Goal: Task Accomplishment & Management: Complete application form

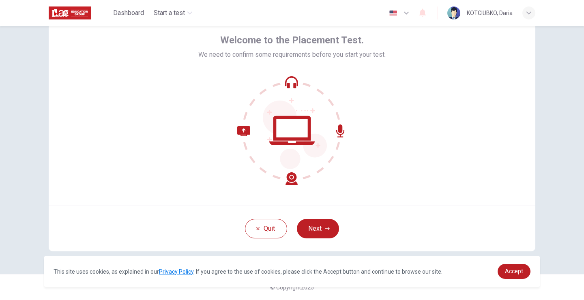
scroll to position [38, 0]
click at [515, 275] on link "Accept" at bounding box center [514, 271] width 33 height 15
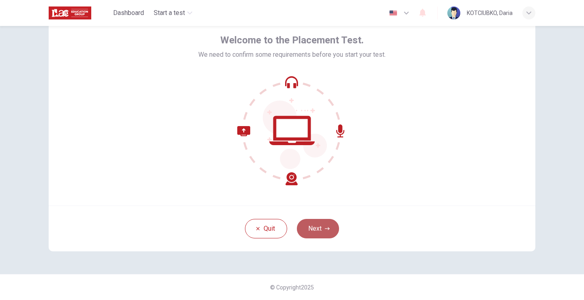
click at [313, 231] on button "Next" at bounding box center [318, 228] width 42 height 19
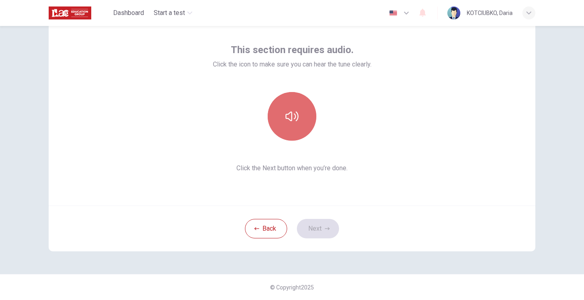
click at [288, 116] on icon "button" at bounding box center [292, 116] width 13 height 13
click at [286, 120] on icon "button" at bounding box center [292, 116] width 13 height 13
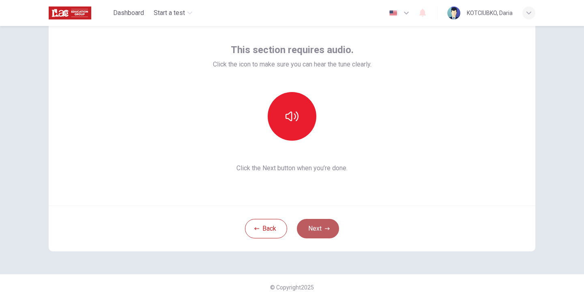
click at [312, 226] on button "Next" at bounding box center [318, 228] width 42 height 19
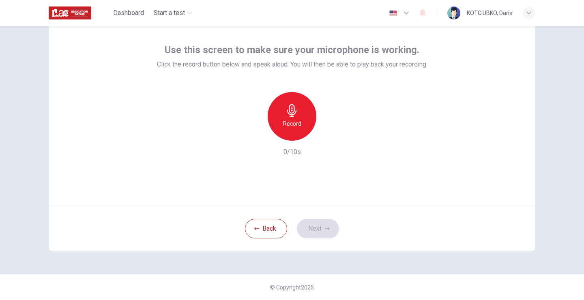
click at [289, 116] on icon "button" at bounding box center [292, 110] width 13 height 13
click at [317, 226] on button "Next" at bounding box center [318, 228] width 42 height 19
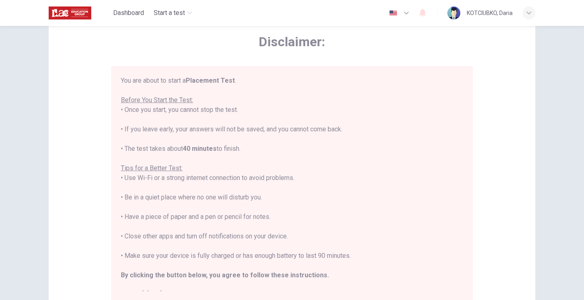
drag, startPoint x: 306, startPoint y: 35, endPoint x: 407, endPoint y: 56, distance: 103.3
click at [407, 56] on div "Disclaimer: You are about to start a Placement Test . Before You Start the Test…" at bounding box center [292, 167] width 362 height 267
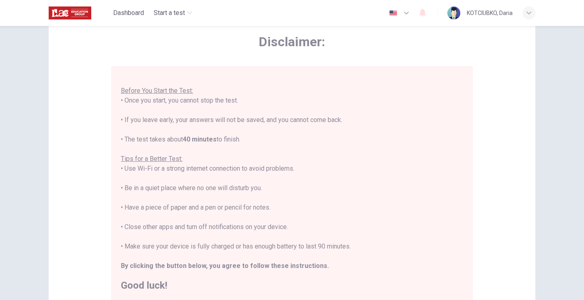
scroll to position [9, 0]
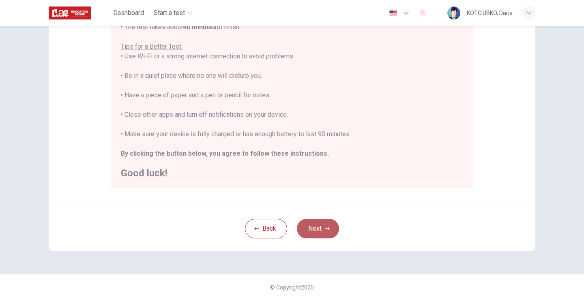
click at [316, 225] on button "Next" at bounding box center [318, 228] width 42 height 19
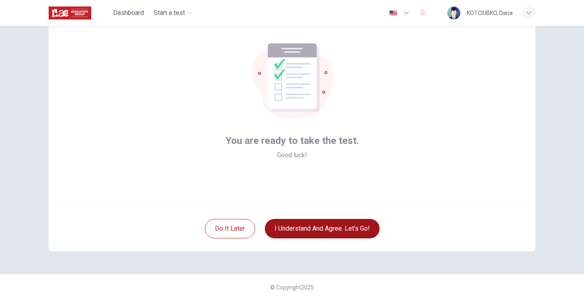
click at [313, 229] on button "I understand and agree. Let’s go!" at bounding box center [322, 228] width 115 height 19
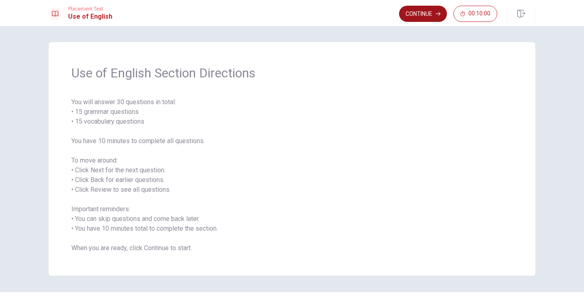
click at [415, 13] on button "Continue" at bounding box center [423, 14] width 48 height 16
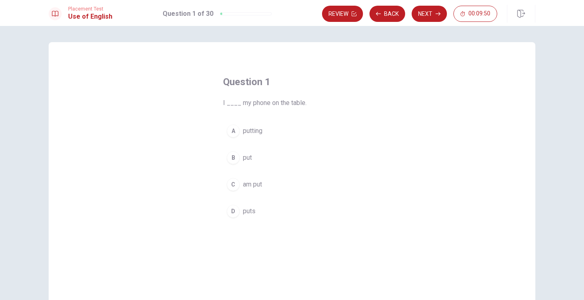
click at [232, 155] on div "B" at bounding box center [233, 157] width 13 height 13
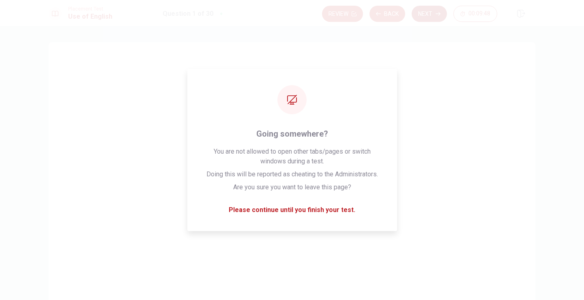
click at [428, 11] on button "Next" at bounding box center [429, 14] width 35 height 16
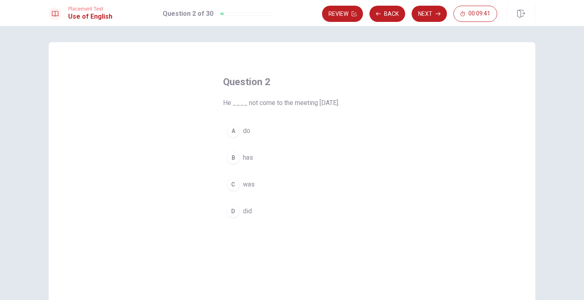
click at [237, 212] on div "D" at bounding box center [233, 211] width 13 height 13
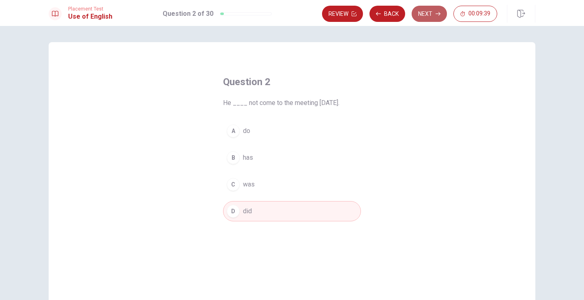
click at [433, 18] on button "Next" at bounding box center [429, 14] width 35 height 16
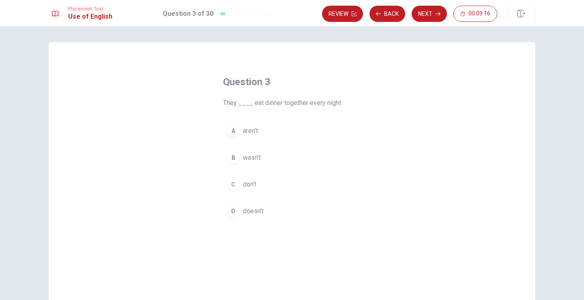
click at [243, 132] on span "aren’t" at bounding box center [250, 131] width 15 height 10
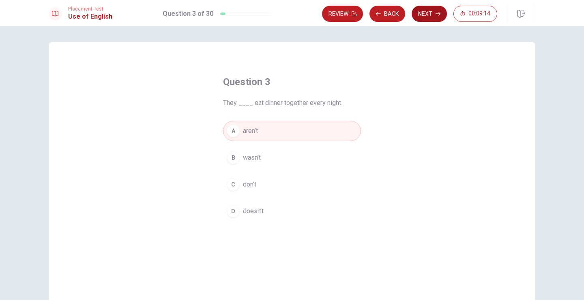
click at [429, 10] on button "Next" at bounding box center [429, 14] width 35 height 16
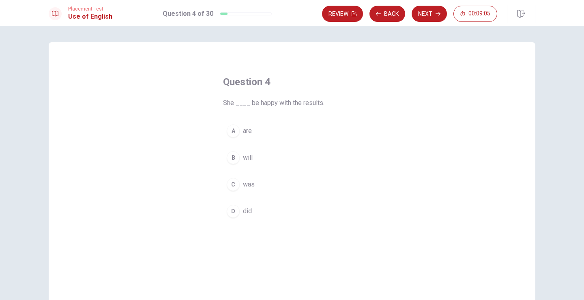
click at [246, 186] on span "was" at bounding box center [249, 185] width 12 height 10
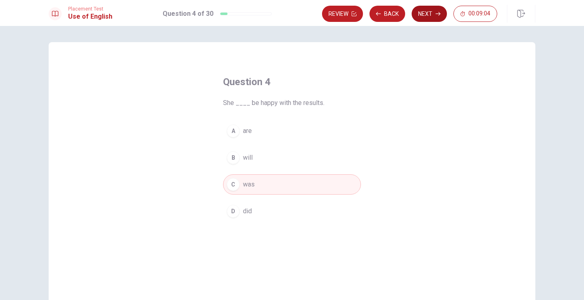
click at [425, 12] on button "Next" at bounding box center [429, 14] width 35 height 16
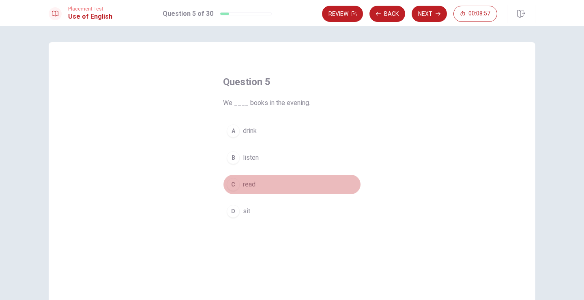
click at [246, 187] on span "read" at bounding box center [249, 185] width 13 height 10
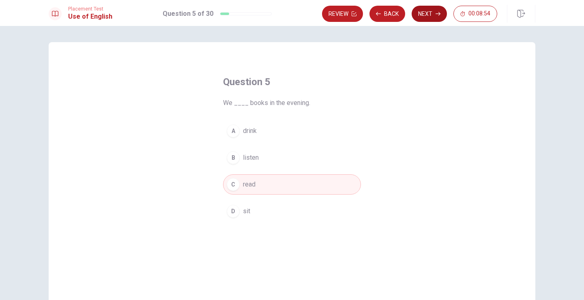
click at [429, 17] on button "Next" at bounding box center [429, 14] width 35 height 16
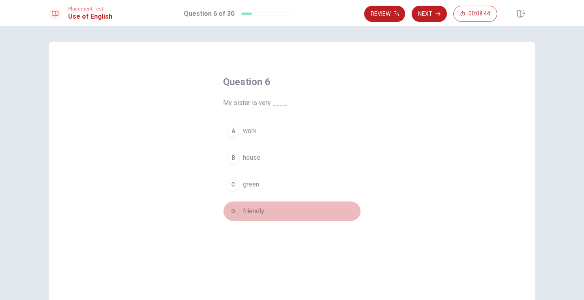
click at [262, 207] on span "friendly" at bounding box center [254, 212] width 22 height 10
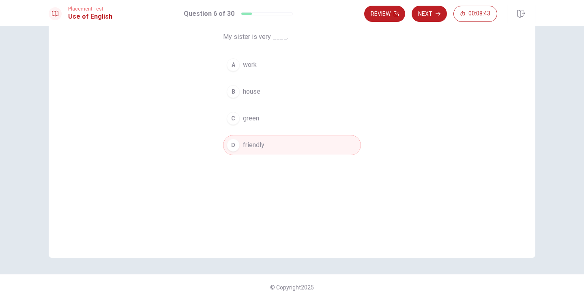
scroll to position [66, 0]
click at [428, 19] on button "Next" at bounding box center [429, 14] width 35 height 16
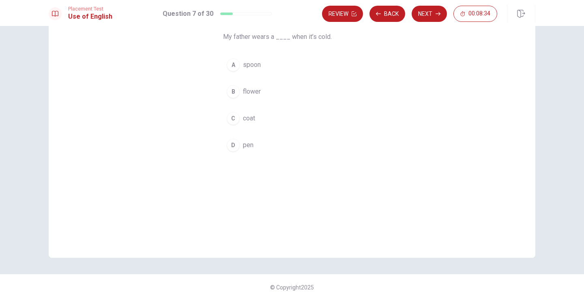
click at [254, 116] on span "coat" at bounding box center [249, 119] width 12 height 10
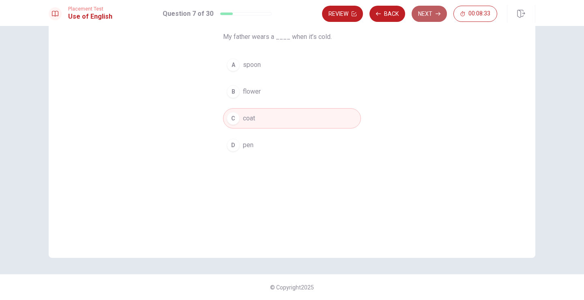
click at [433, 15] on button "Next" at bounding box center [429, 14] width 35 height 16
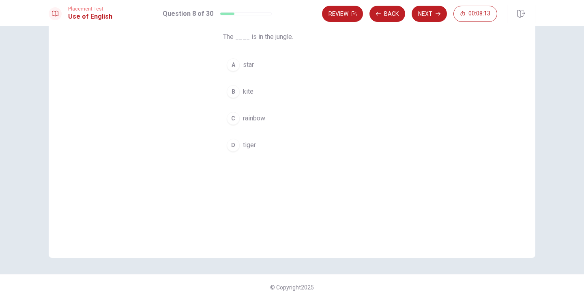
click at [251, 144] on span "tiger" at bounding box center [249, 145] width 13 height 10
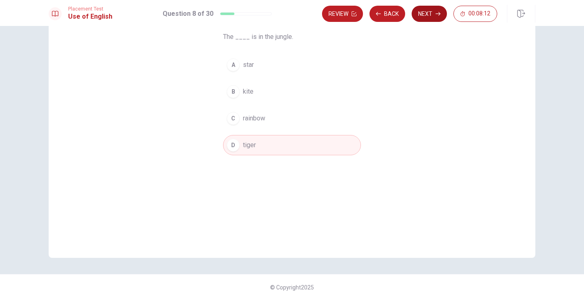
click at [429, 18] on button "Next" at bounding box center [429, 14] width 35 height 16
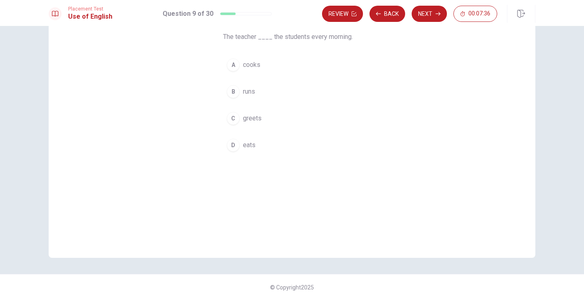
click at [254, 120] on span "greets" at bounding box center [252, 119] width 19 height 10
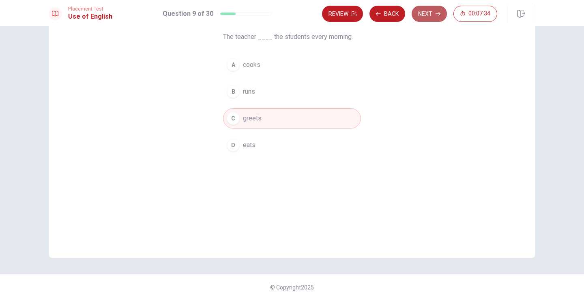
click at [429, 16] on button "Next" at bounding box center [429, 14] width 35 height 16
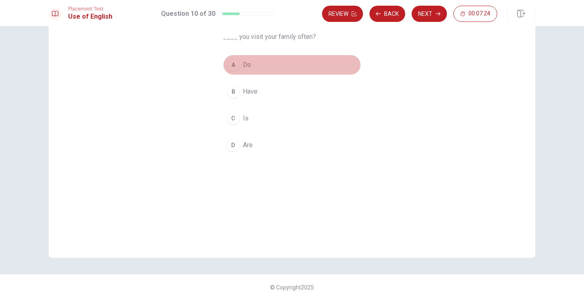
click at [242, 67] on button "A Do" at bounding box center [292, 65] width 138 height 20
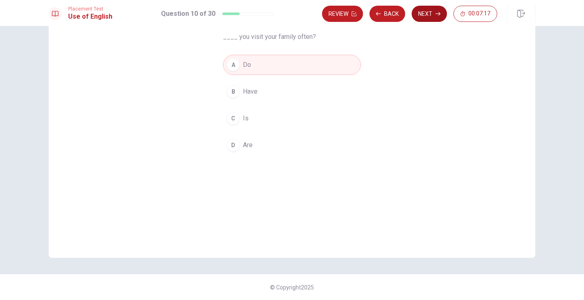
click at [434, 13] on button "Next" at bounding box center [429, 14] width 35 height 16
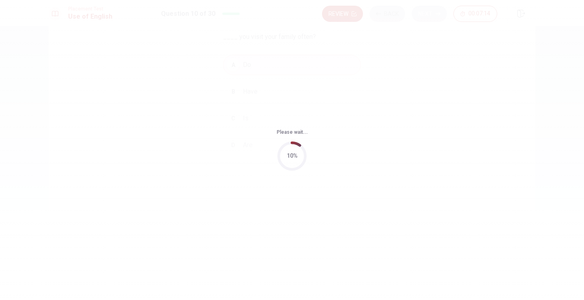
scroll to position [0, 0]
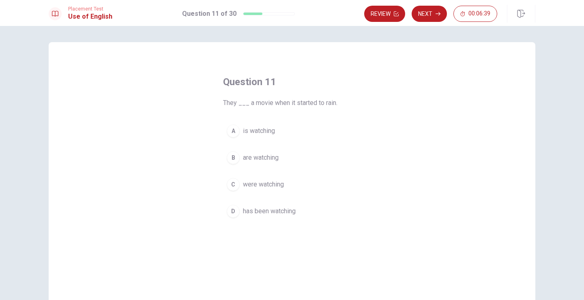
click at [249, 189] on span "were watching" at bounding box center [263, 185] width 41 height 10
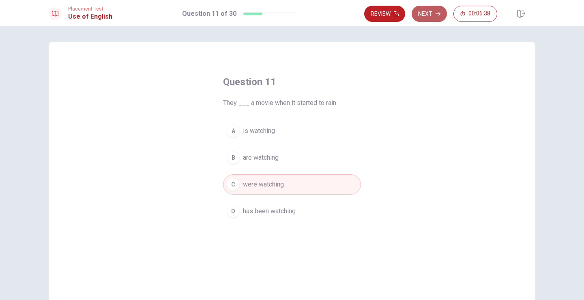
click at [437, 15] on icon "button" at bounding box center [438, 13] width 5 height 5
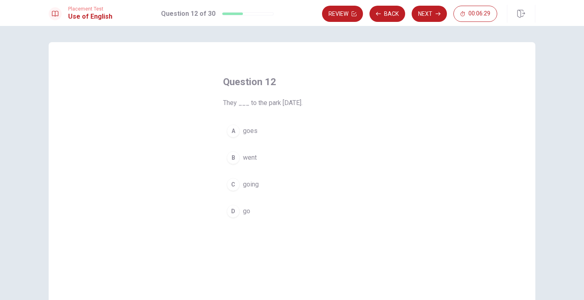
click at [253, 156] on span "went" at bounding box center [250, 158] width 14 height 10
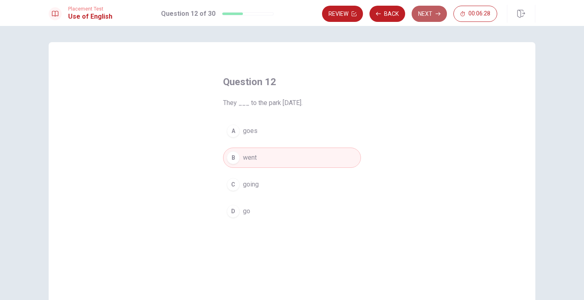
click at [432, 15] on button "Next" at bounding box center [429, 14] width 35 height 16
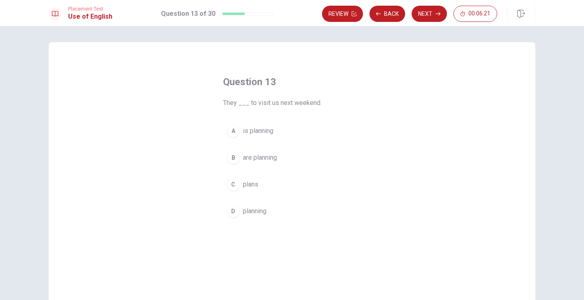
click at [235, 161] on div "B" at bounding box center [233, 157] width 13 height 13
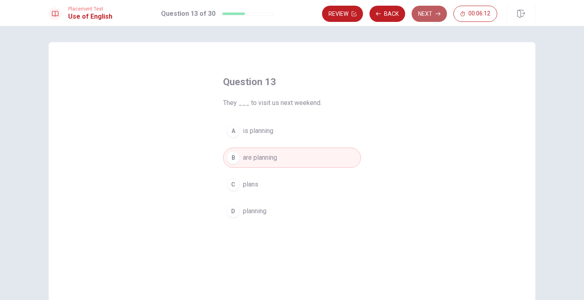
click at [436, 13] on icon "button" at bounding box center [438, 13] width 5 height 5
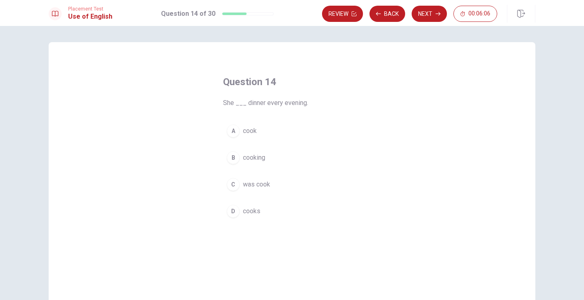
click at [257, 162] on span "cooking" at bounding box center [254, 158] width 22 height 10
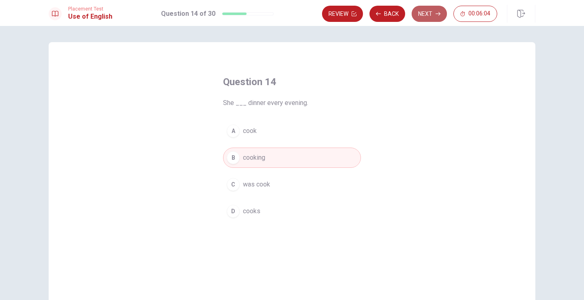
click at [426, 14] on button "Next" at bounding box center [429, 14] width 35 height 16
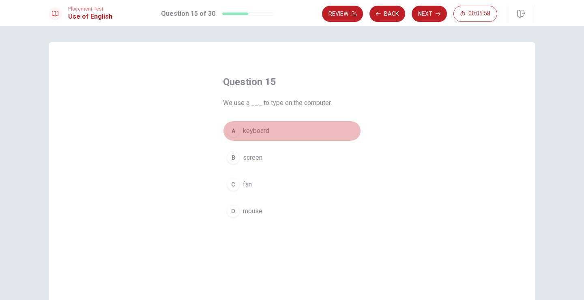
click at [254, 132] on span "keyboard" at bounding box center [256, 131] width 26 height 10
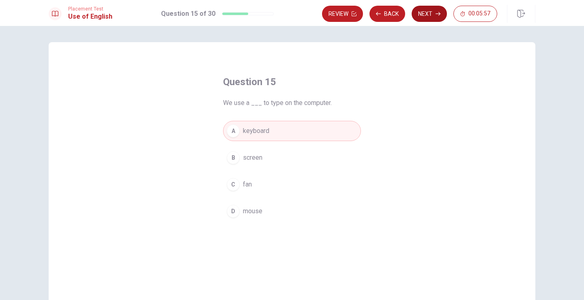
click at [430, 13] on button "Next" at bounding box center [429, 14] width 35 height 16
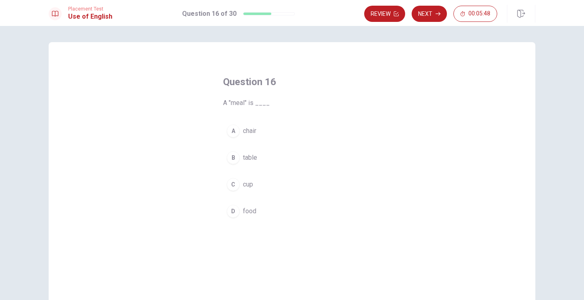
click at [232, 213] on div "D" at bounding box center [233, 211] width 13 height 13
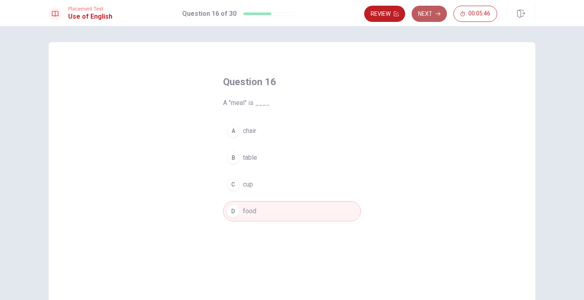
click at [432, 13] on button "Next" at bounding box center [429, 14] width 35 height 16
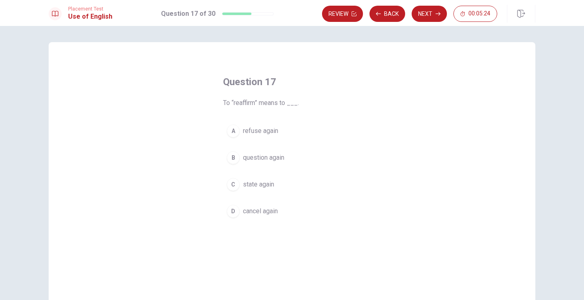
click at [284, 126] on button "A refuse again" at bounding box center [292, 131] width 138 height 20
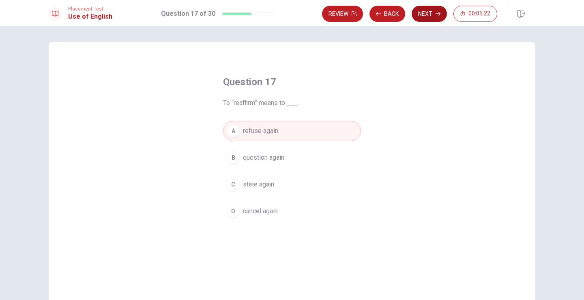
click at [431, 13] on button "Next" at bounding box center [429, 14] width 35 height 16
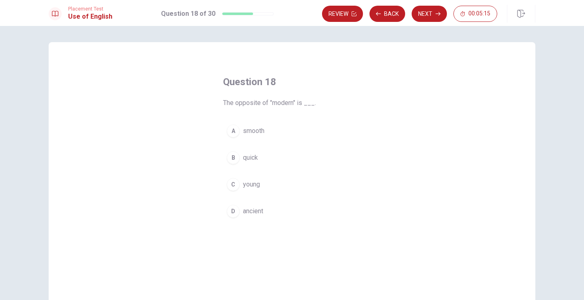
click at [250, 213] on span "ancient" at bounding box center [253, 212] width 20 height 10
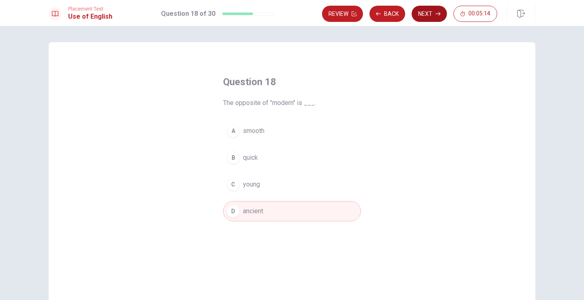
click at [428, 19] on button "Next" at bounding box center [429, 14] width 35 height 16
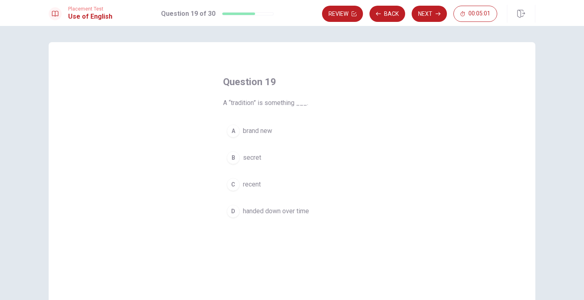
click at [233, 212] on div "D" at bounding box center [233, 211] width 13 height 13
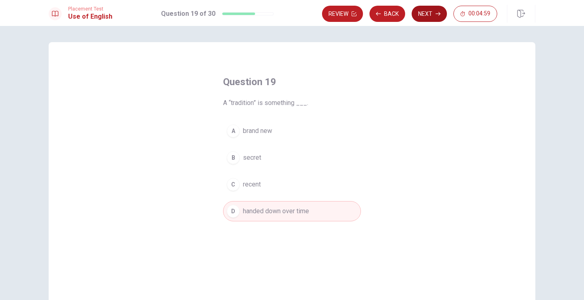
click at [431, 16] on button "Next" at bounding box center [429, 14] width 35 height 16
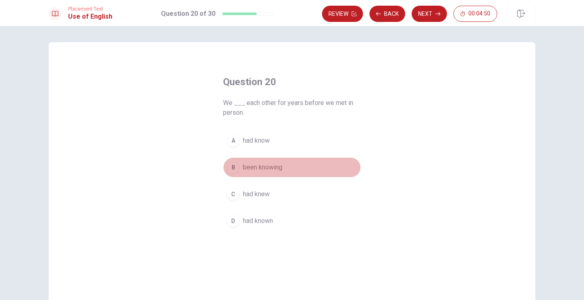
click at [272, 170] on span "been knowing" at bounding box center [262, 168] width 39 height 10
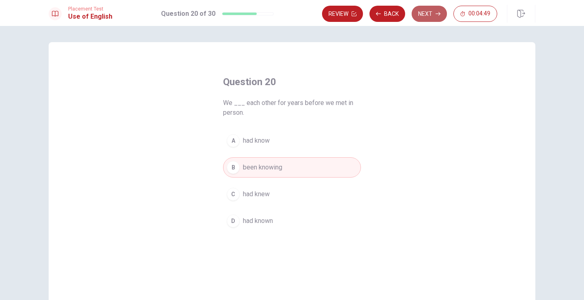
click at [437, 13] on icon "button" at bounding box center [438, 13] width 5 height 5
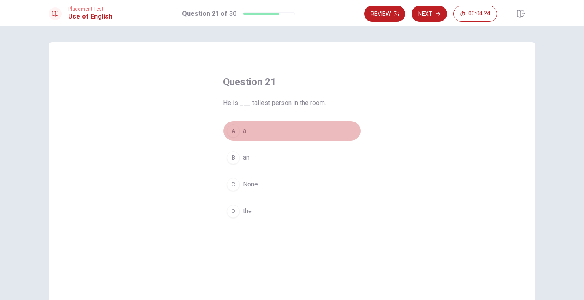
click at [264, 129] on button "A a" at bounding box center [292, 131] width 138 height 20
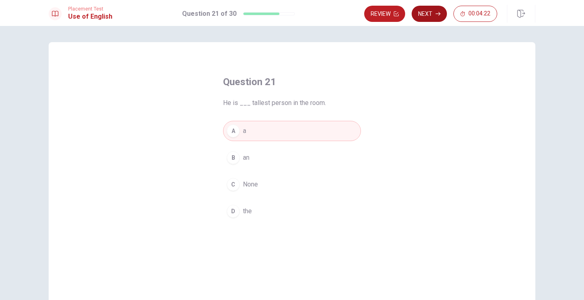
click at [431, 14] on button "Next" at bounding box center [429, 14] width 35 height 16
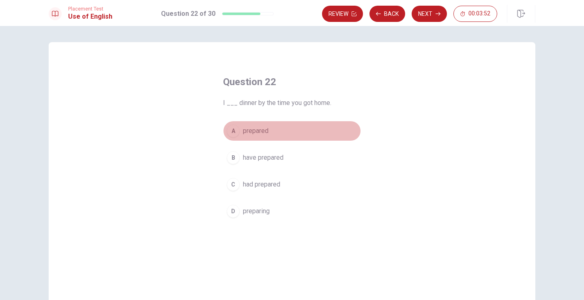
click at [250, 135] on span "prepared" at bounding box center [256, 131] width 26 height 10
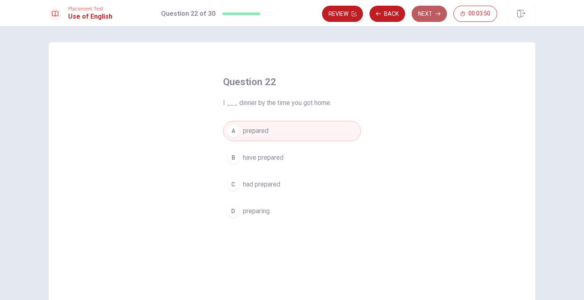
click at [430, 13] on button "Next" at bounding box center [429, 14] width 35 height 16
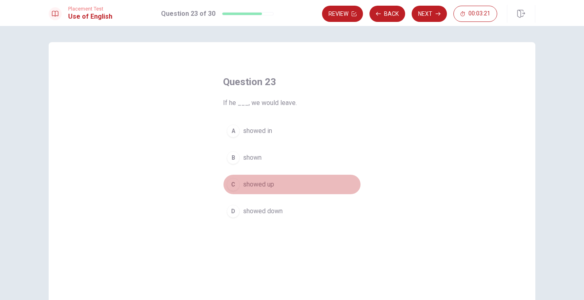
click at [259, 182] on span "showed up" at bounding box center [258, 185] width 31 height 10
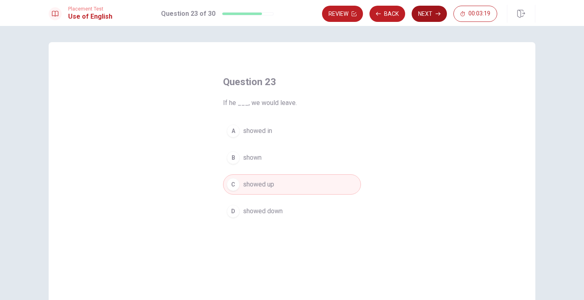
click at [436, 10] on button "Next" at bounding box center [429, 14] width 35 height 16
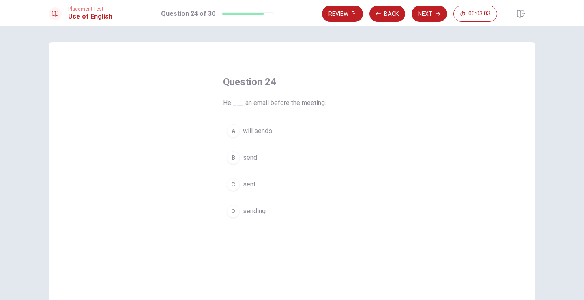
click at [252, 185] on span "sent" at bounding box center [249, 185] width 13 height 10
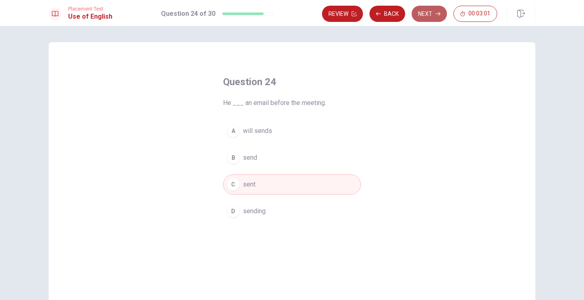
click at [436, 17] on button "Next" at bounding box center [429, 14] width 35 height 16
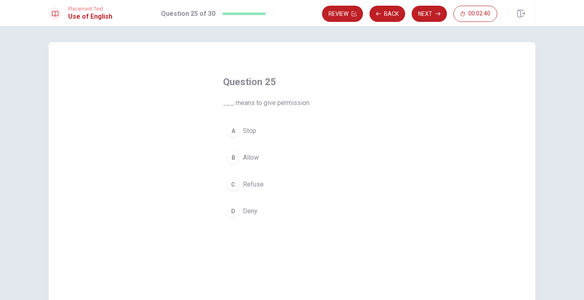
click at [252, 209] on span "Deny" at bounding box center [250, 212] width 15 height 10
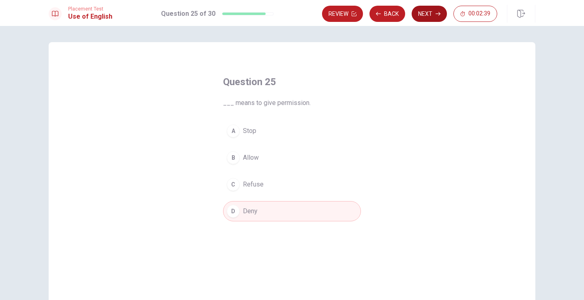
click at [431, 18] on button "Next" at bounding box center [429, 14] width 35 height 16
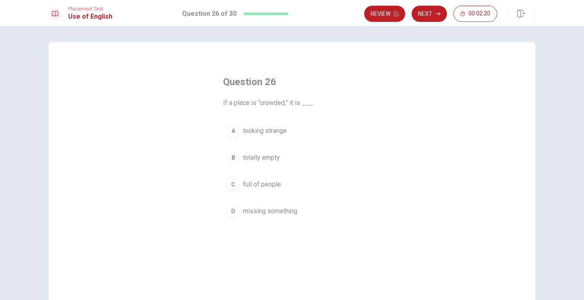
click at [274, 190] on button "C full of people" at bounding box center [292, 185] width 138 height 20
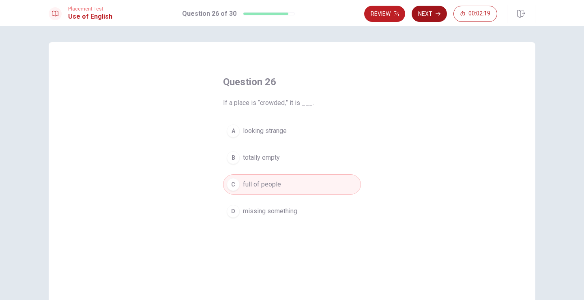
click at [436, 12] on icon "button" at bounding box center [438, 13] width 5 height 5
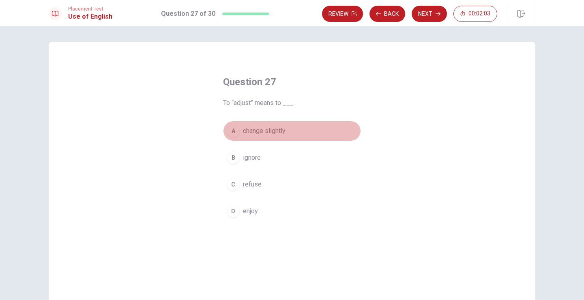
click at [271, 130] on span "change slightly" at bounding box center [264, 131] width 43 height 10
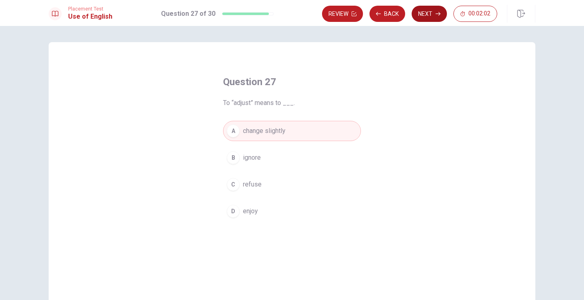
click at [434, 15] on button "Next" at bounding box center [429, 14] width 35 height 16
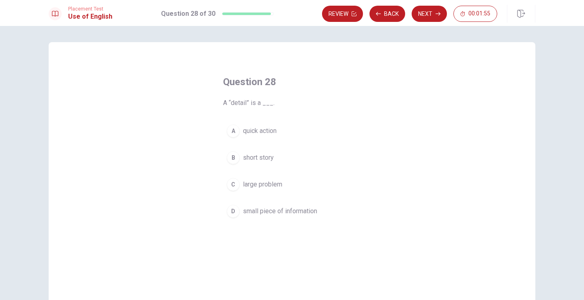
click at [296, 211] on span "small piece of information" at bounding box center [280, 212] width 74 height 10
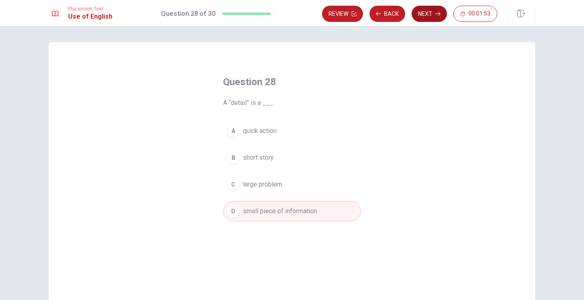
click at [434, 18] on button "Next" at bounding box center [429, 14] width 35 height 16
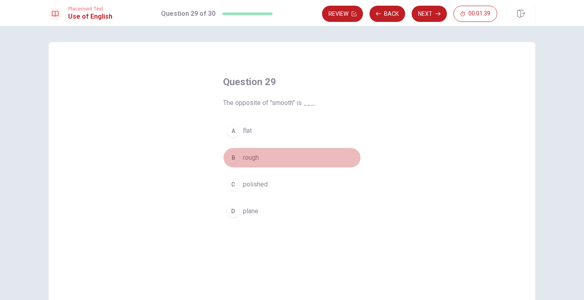
click at [253, 161] on span "rough" at bounding box center [251, 158] width 16 height 10
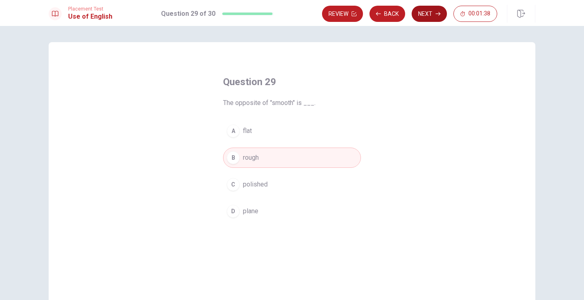
click at [434, 15] on button "Next" at bounding box center [429, 14] width 35 height 16
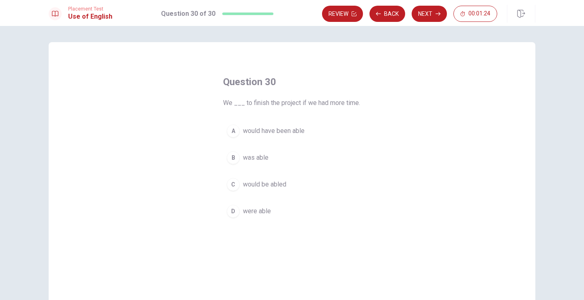
click at [253, 209] on span "were able" at bounding box center [257, 212] width 28 height 10
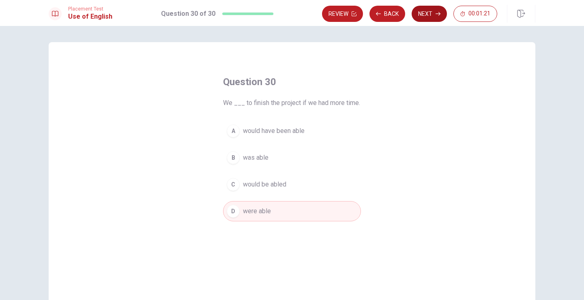
click at [433, 11] on button "Next" at bounding box center [429, 14] width 35 height 16
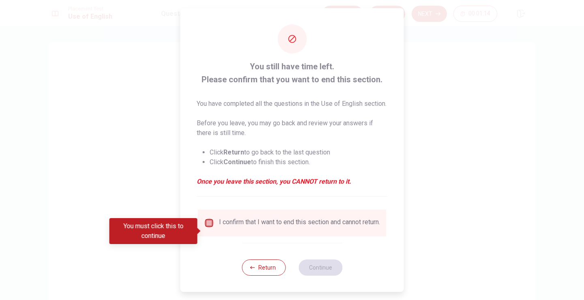
click at [209, 228] on input "You must click this to continue" at bounding box center [210, 223] width 10 height 10
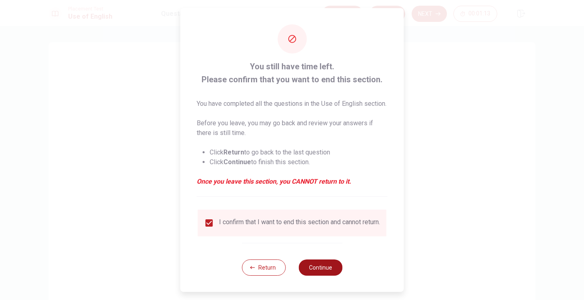
click at [320, 276] on button "Continue" at bounding box center [321, 268] width 44 height 16
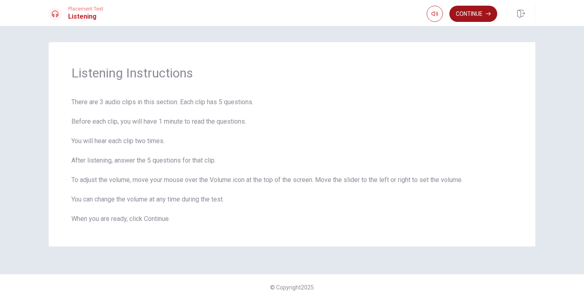
click at [468, 14] on button "Continue" at bounding box center [474, 14] width 48 height 16
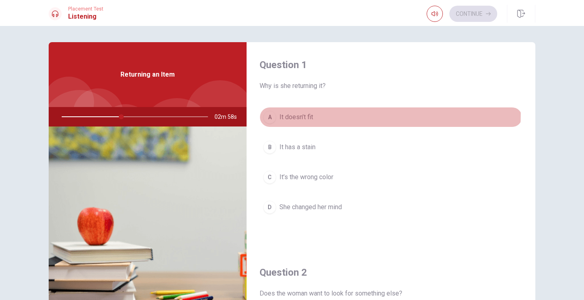
click at [299, 114] on span "It doesn’t fit" at bounding box center [297, 117] width 34 height 10
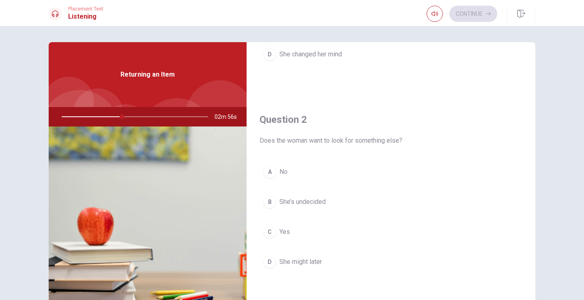
scroll to position [165, 0]
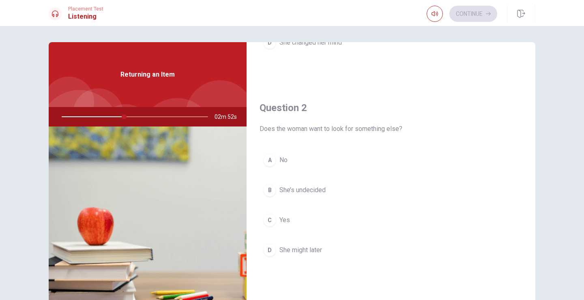
click at [282, 157] on span "No" at bounding box center [284, 160] width 8 height 10
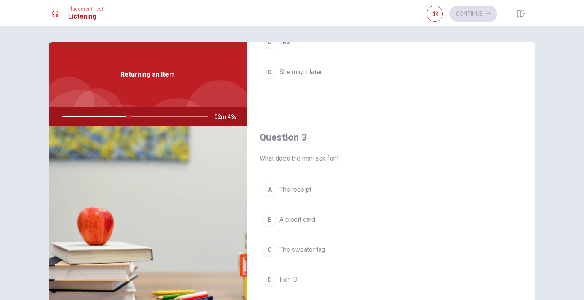
scroll to position [343, 0]
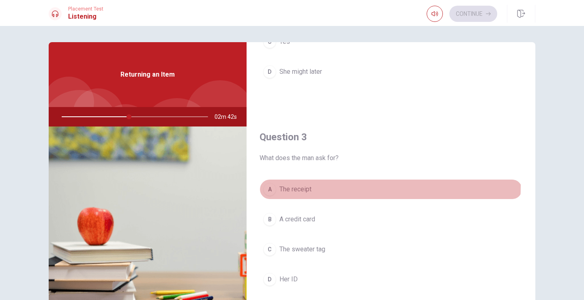
click at [309, 186] on span "The receipt" at bounding box center [296, 190] width 32 height 10
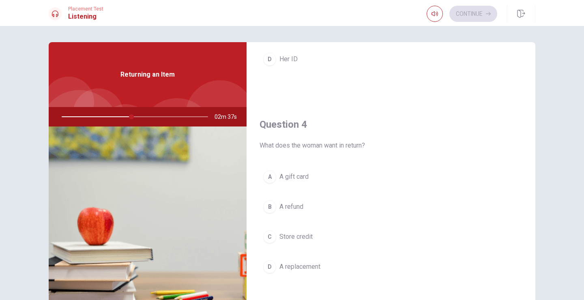
scroll to position [565, 0]
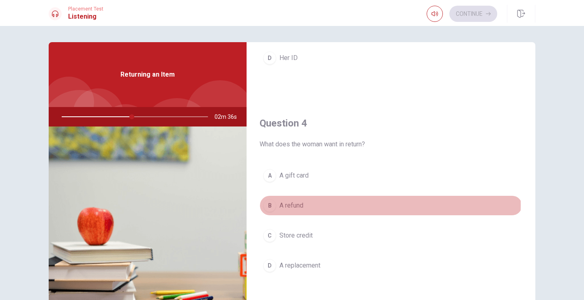
click at [302, 205] on span "A refund" at bounding box center [292, 206] width 24 height 10
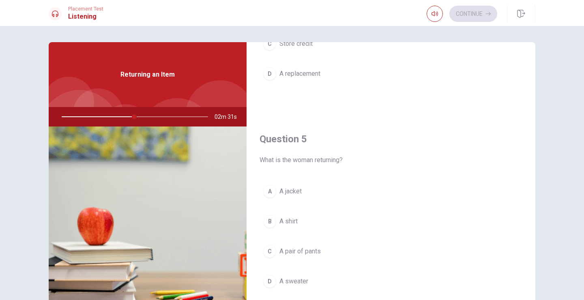
scroll to position [757, 0]
click at [299, 199] on button "A A jacket" at bounding box center [391, 191] width 263 height 20
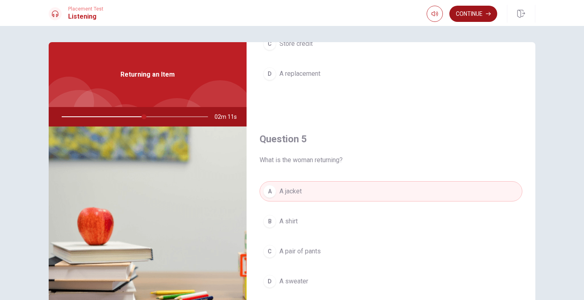
click at [466, 11] on button "Continue" at bounding box center [474, 14] width 48 height 16
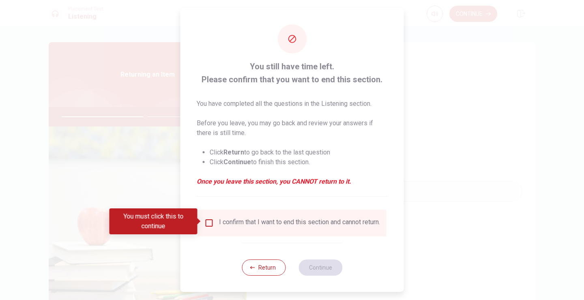
click at [209, 221] on input "You must click this to continue" at bounding box center [210, 223] width 10 height 10
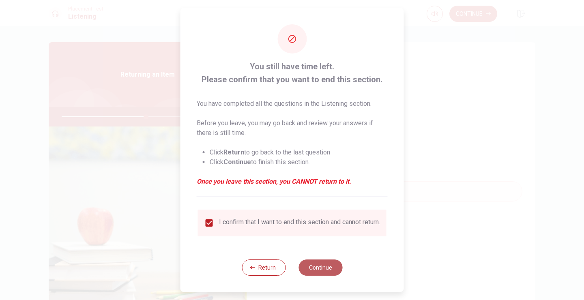
click at [315, 273] on button "Continue" at bounding box center [321, 268] width 44 height 16
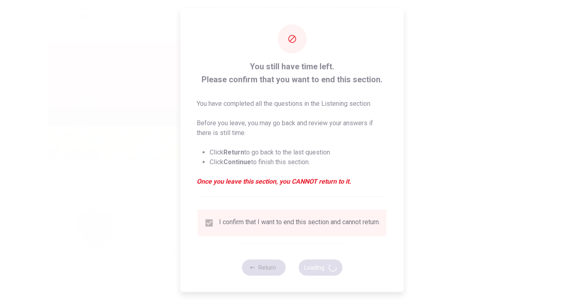
type input "59"
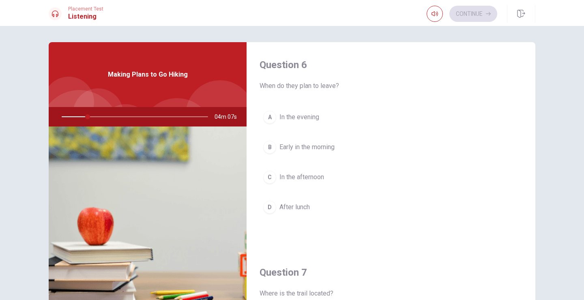
scroll to position [0, 0]
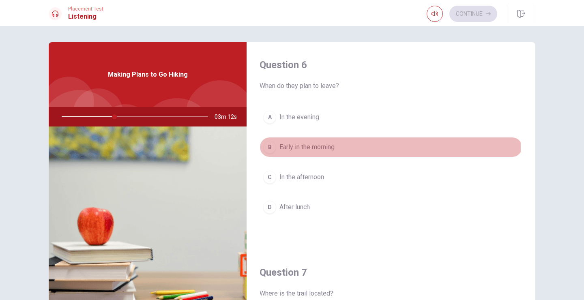
click at [299, 149] on span "Early in the morning" at bounding box center [307, 147] width 55 height 10
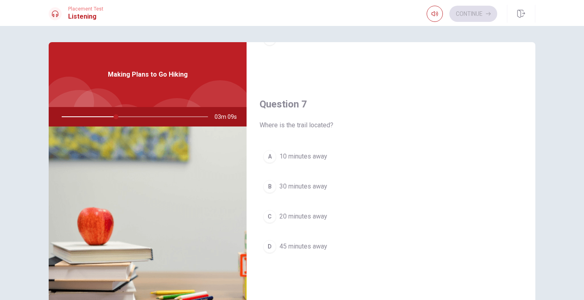
scroll to position [170, 0]
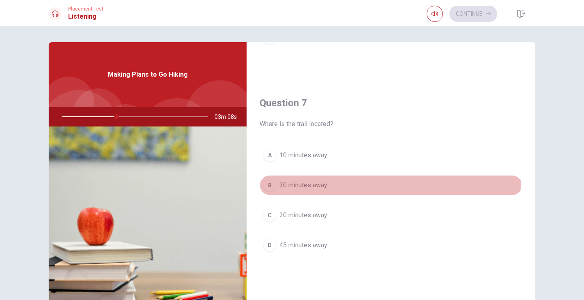
click at [314, 184] on span "30 minutes away" at bounding box center [304, 186] width 48 height 10
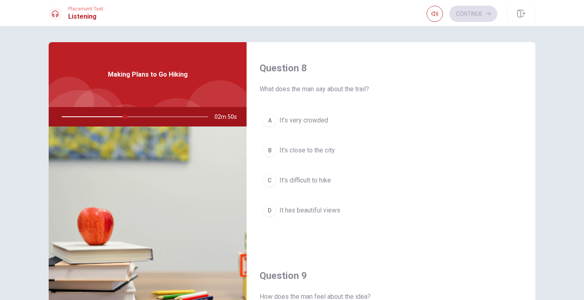
scroll to position [414, 0]
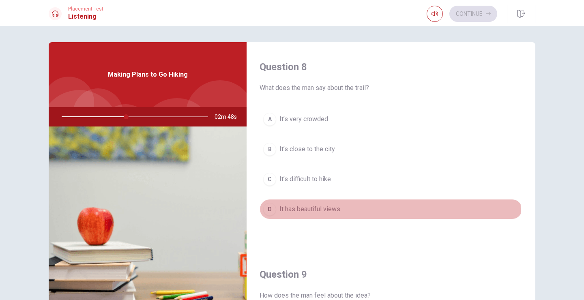
click at [303, 211] on span "It has beautiful views" at bounding box center [310, 210] width 61 height 10
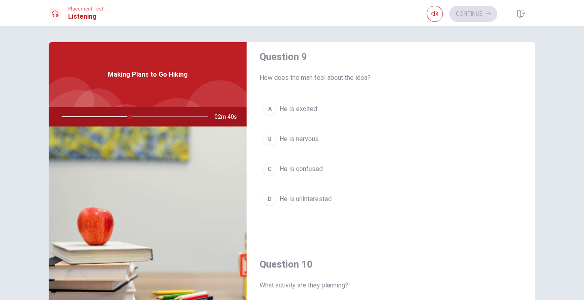
scroll to position [633, 0]
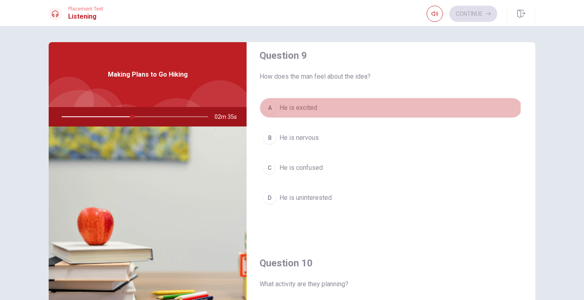
click at [307, 104] on span "He is excited" at bounding box center [299, 108] width 38 height 10
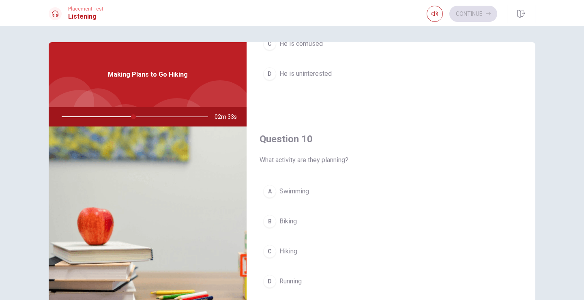
scroll to position [757, 0]
click at [292, 254] on span "Hiking" at bounding box center [289, 252] width 18 height 10
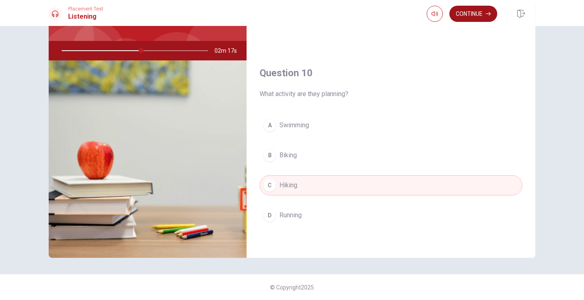
click at [472, 16] on button "Continue" at bounding box center [474, 14] width 48 height 16
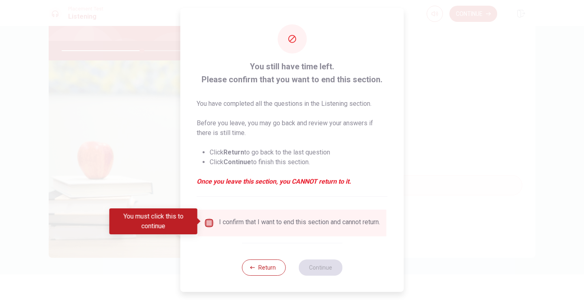
click at [207, 222] on input "You must click this to continue" at bounding box center [210, 223] width 10 height 10
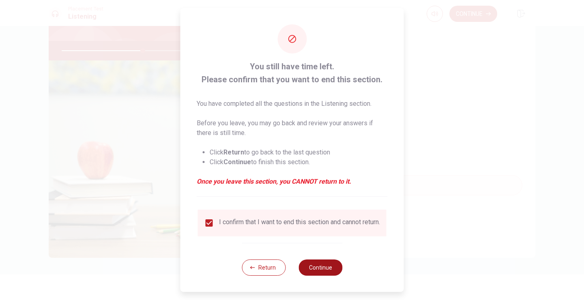
click at [324, 268] on button "Continue" at bounding box center [321, 268] width 44 height 16
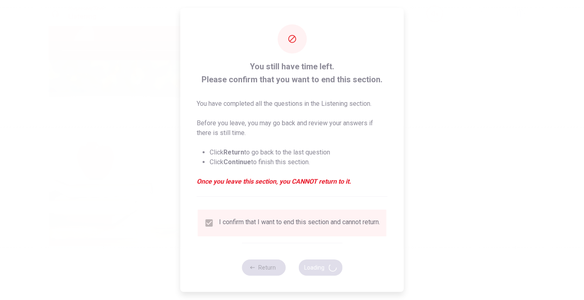
type input "56"
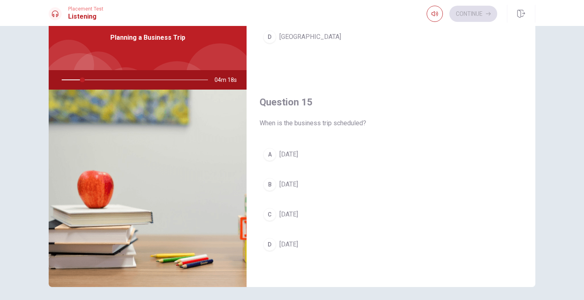
scroll to position [39, 0]
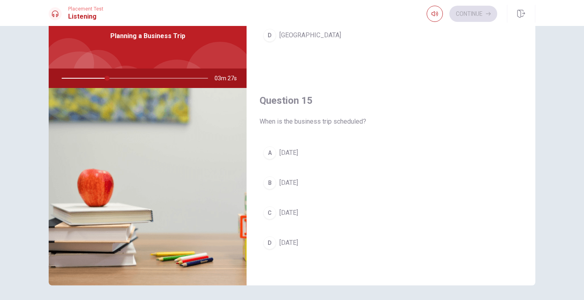
click at [298, 245] on span "[DATE]" at bounding box center [289, 243] width 19 height 10
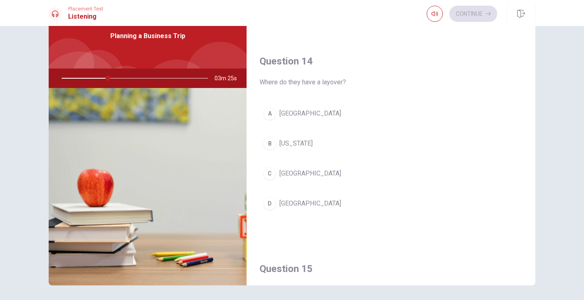
scroll to position [588, 0]
click at [305, 209] on button "D [GEOGRAPHIC_DATA]" at bounding box center [391, 204] width 263 height 20
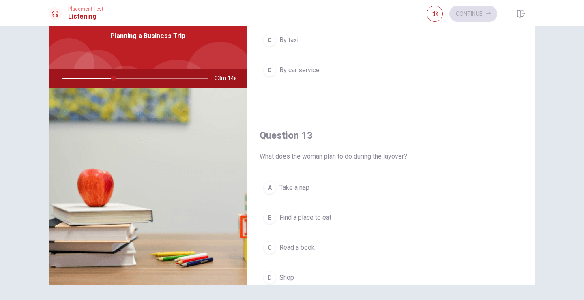
scroll to position [311, 0]
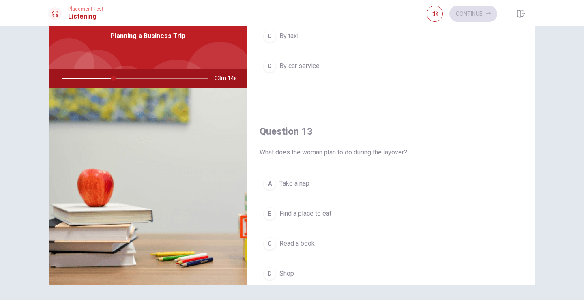
click at [305, 209] on span "Find a place to eat" at bounding box center [306, 214] width 52 height 10
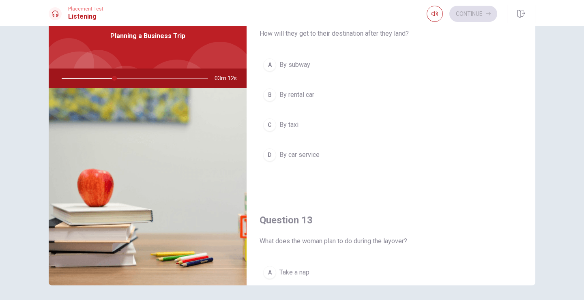
scroll to position [215, 0]
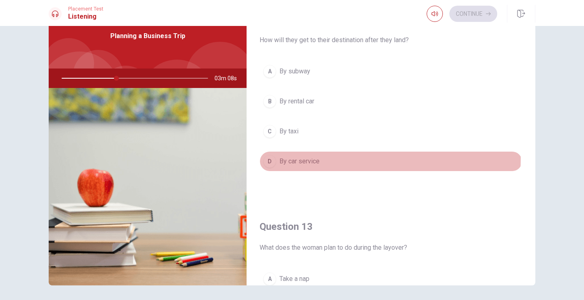
click at [311, 159] on span "By car service" at bounding box center [300, 162] width 40 height 10
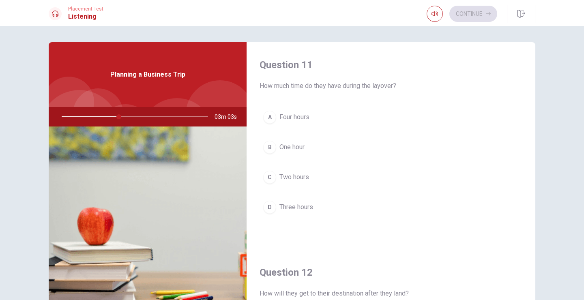
scroll to position [0, 0]
click at [285, 178] on span "Two hours" at bounding box center [295, 178] width 30 height 10
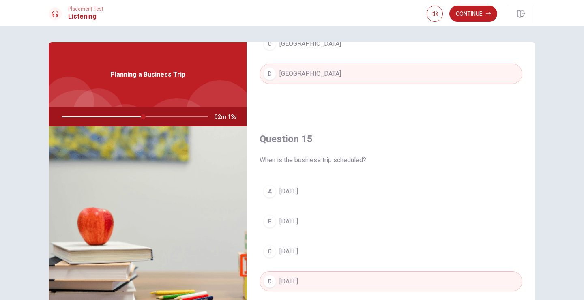
scroll to position [757, 0]
click at [474, 15] on button "Continue" at bounding box center [474, 14] width 48 height 16
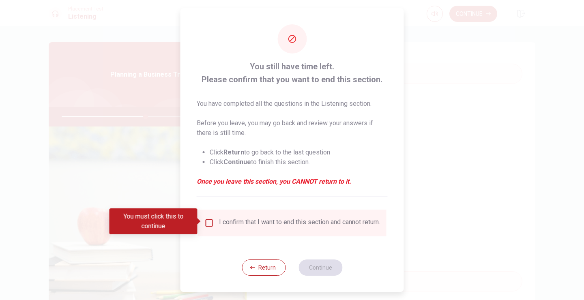
click at [208, 220] on input "You must click this to continue" at bounding box center [210, 223] width 10 height 10
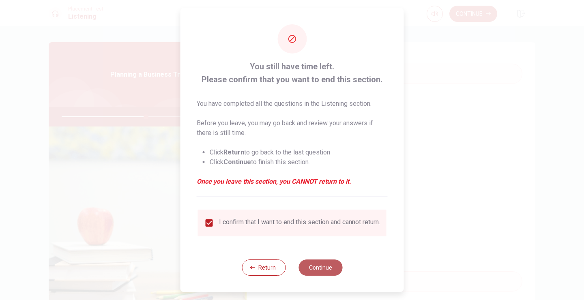
click at [323, 276] on button "Continue" at bounding box center [321, 268] width 44 height 16
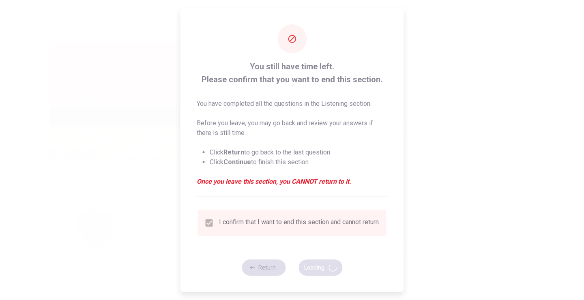
type input "59"
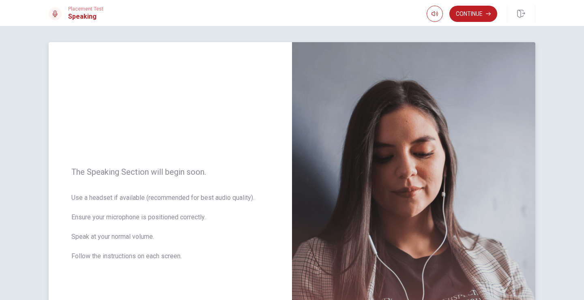
scroll to position [0, 0]
click at [477, 13] on button "Continue" at bounding box center [474, 14] width 48 height 16
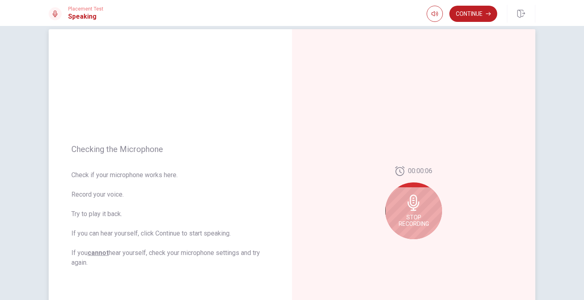
scroll to position [10, 0]
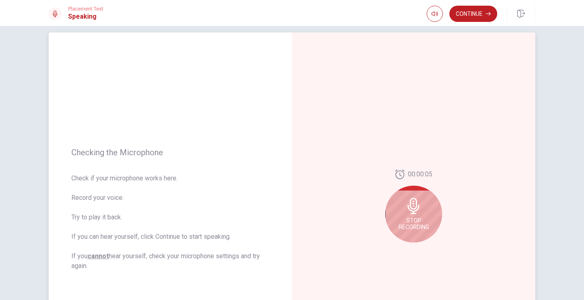
click at [408, 211] on icon at bounding box center [414, 206] width 16 height 16
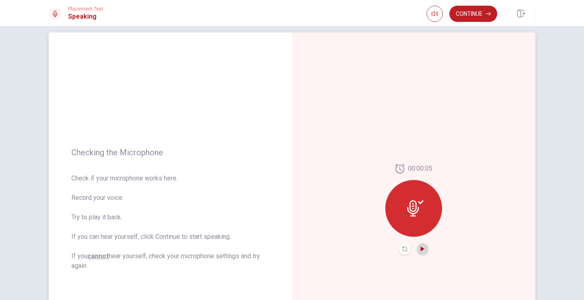
click at [421, 251] on icon "Play Audio" at bounding box center [423, 249] width 4 height 5
click at [421, 251] on icon "Pause Audio" at bounding box center [423, 249] width 4 height 5
click at [475, 17] on button "Continue" at bounding box center [474, 14] width 48 height 16
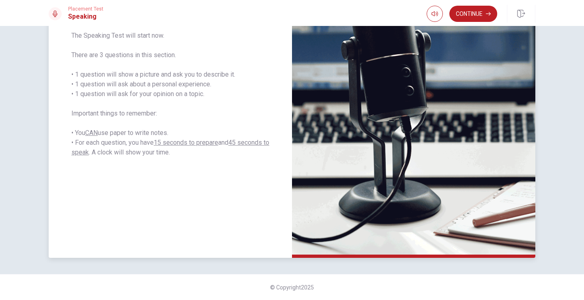
scroll to position [0, 0]
click at [464, 14] on button "Continue" at bounding box center [474, 14] width 48 height 16
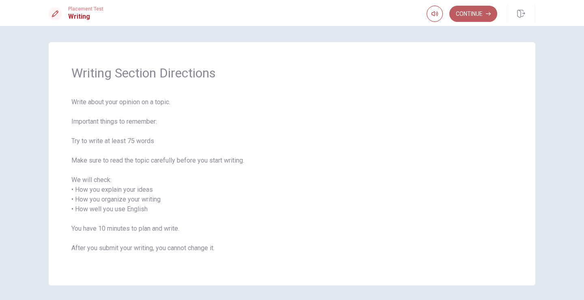
click at [461, 19] on button "Continue" at bounding box center [474, 14] width 48 height 16
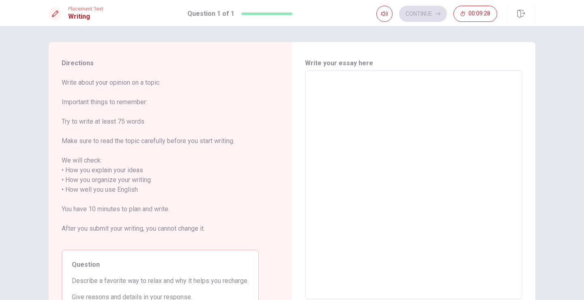
click at [352, 83] on textarea at bounding box center [414, 186] width 206 height 216
type textarea "M"
type textarea "x"
type textarea "Me"
type textarea "x"
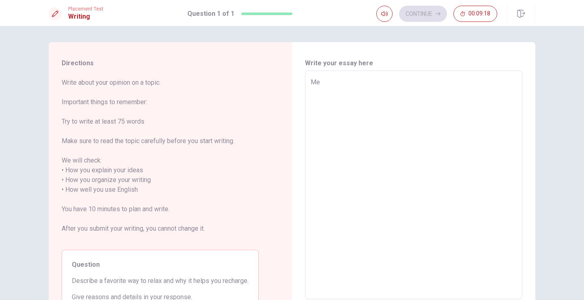
type textarea "Men"
type textarea "x"
type textarea "Ment"
type textarea "x"
type textarea "Menta"
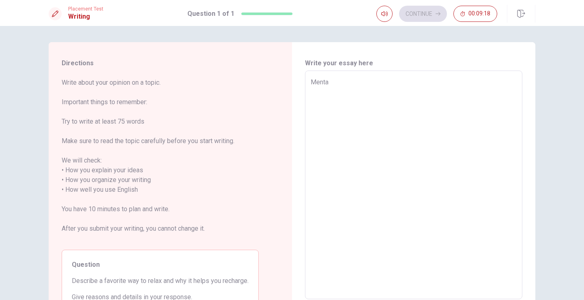
type textarea "x"
type textarea "Mental"
type textarea "x"
type textarea "Mental"
type textarea "x"
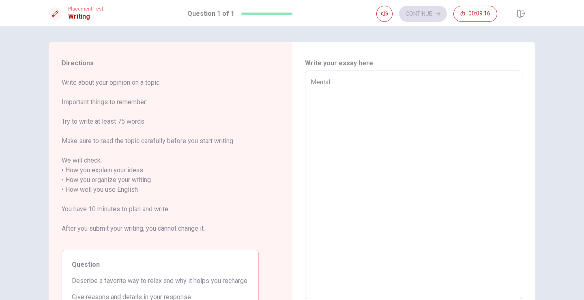
type textarea "Mental h"
type textarea "x"
type textarea "Mental he"
type textarea "x"
type textarea "Mental hel"
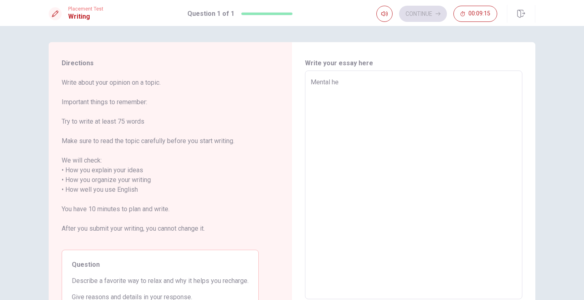
type textarea "x"
type textarea "Mental [PERSON_NAME]"
type textarea "x"
type textarea "Mental [PERSON_NAME]"
type textarea "x"
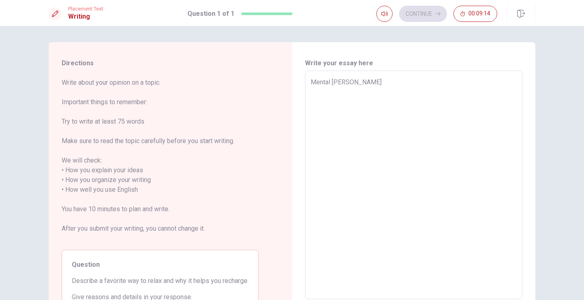
type textarea "Mental [PERSON_NAME] i"
type textarea "x"
type textarea "Mental [PERSON_NAME] is"
type textarea "x"
type textarea "Mental [PERSON_NAME] is"
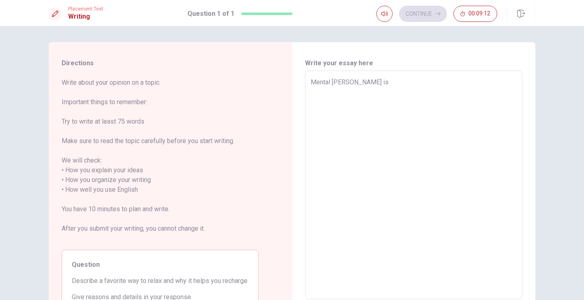
type textarea "x"
type textarea "Mental [PERSON_NAME] is t"
type textarea "x"
type textarea "Mental [PERSON_NAME] is th"
type textarea "x"
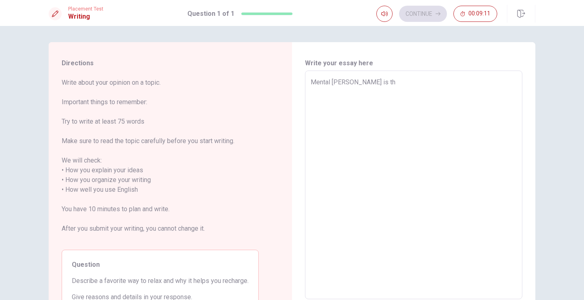
type textarea "Mental [PERSON_NAME] is the"
type textarea "x"
type textarea "Mental [PERSON_NAME] is the"
type textarea "x"
type textarea "Mental [PERSON_NAME] is the m"
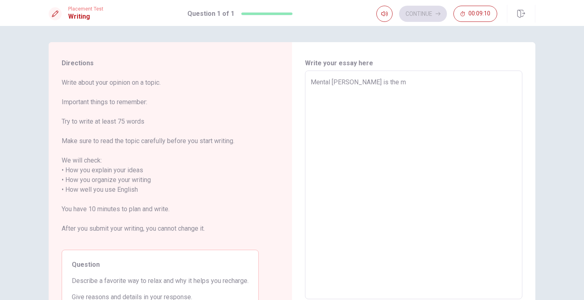
type textarea "x"
type textarea "Mental [PERSON_NAME] is the mo"
type textarea "x"
type textarea "Mental [PERSON_NAME] is the mos"
type textarea "x"
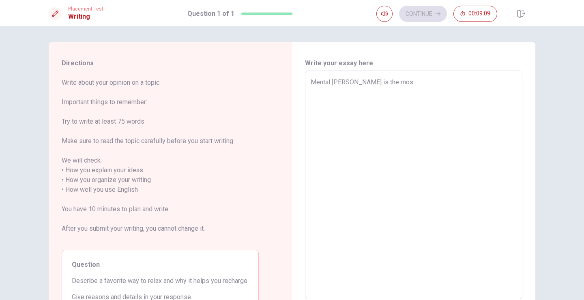
type textarea "Mental [PERSON_NAME] is the most"
type textarea "x"
type textarea "Mental [PERSON_NAME] is the most"
type textarea "x"
type textarea "Mental [PERSON_NAME] is the most i"
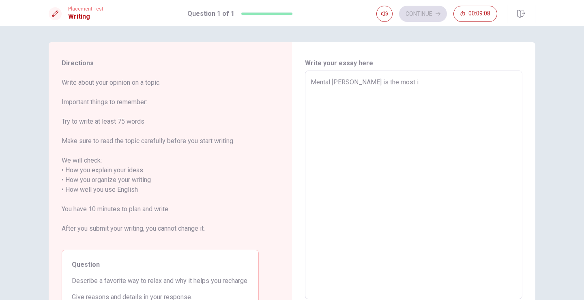
type textarea "x"
type textarea "Mental [PERSON_NAME] is the most im"
type textarea "x"
type textarea "Mental [PERSON_NAME] is the most imp"
type textarea "x"
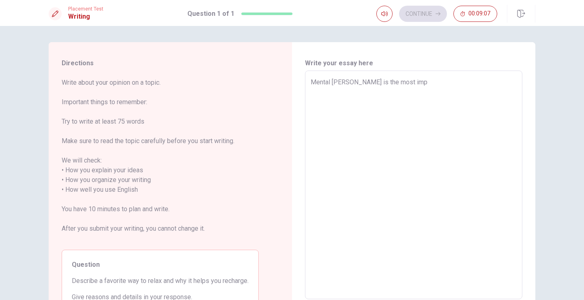
type textarea "Mental [PERSON_NAME] is the most impo"
type textarea "x"
type textarea "Mental [PERSON_NAME] is the most impot"
type textarea "x"
type textarea "Mental [PERSON_NAME] is the most impo"
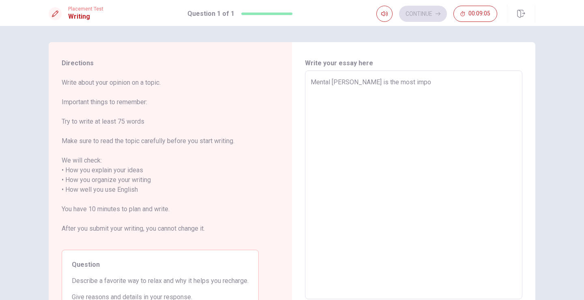
type textarea "x"
type textarea "Mental [PERSON_NAME] is the most impor"
type textarea "x"
type textarea "Mental [PERSON_NAME] is the most import"
type textarea "x"
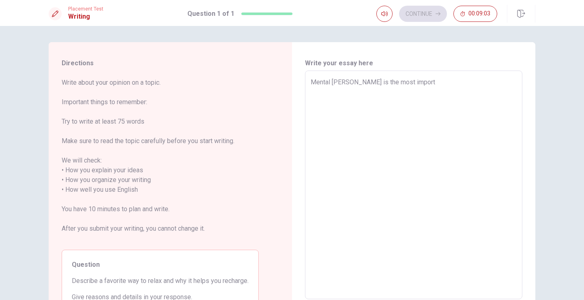
type textarea "Mental [PERSON_NAME] is the most importa"
type textarea "x"
type textarea "Mental [PERSON_NAME] is the most importan"
type textarea "x"
type textarea "Mental [PERSON_NAME] is the most important"
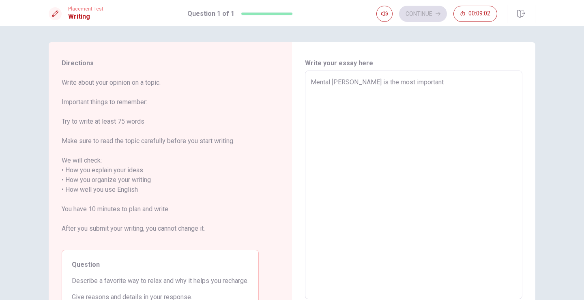
type textarea "x"
type textarea "Mental [PERSON_NAME] is the most important"
type textarea "x"
type textarea "Mental [PERSON_NAME] is the most important t"
type textarea "x"
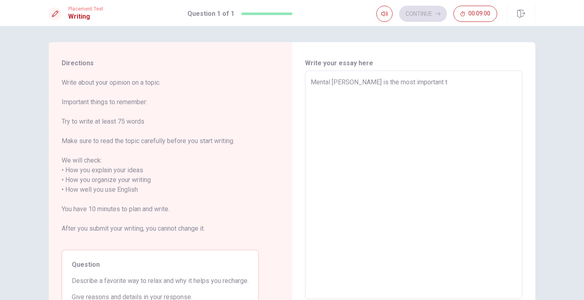
type textarea "Mental [PERSON_NAME] is the most important th"
type textarea "x"
type textarea "Mental [PERSON_NAME] is the most important thi"
type textarea "x"
type textarea "Mental [PERSON_NAME] is the most important thin"
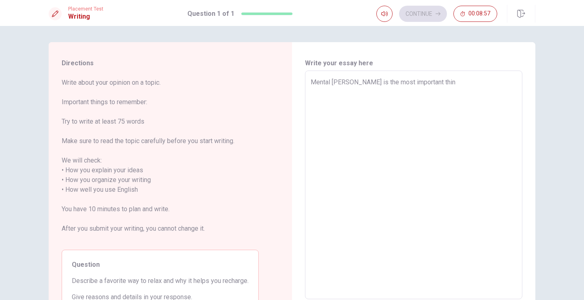
type textarea "x"
type textarea "Mental [PERSON_NAME] is the most important think"
type textarea "x"
type textarea "Mental [PERSON_NAME] is the most important thinks"
type textarea "x"
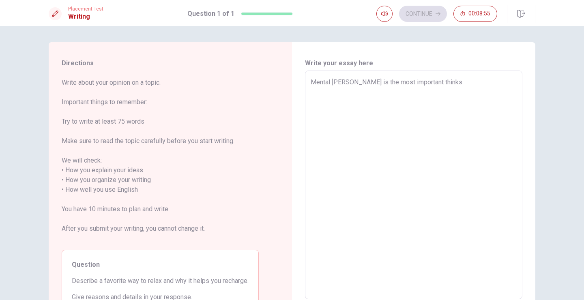
type textarea "Mental [PERSON_NAME] is the most important thinks"
type textarea "x"
type textarea "Mental [PERSON_NAME] is the most important thinks i"
type textarea "x"
type textarea "Mental [PERSON_NAME] is the most important thinks in"
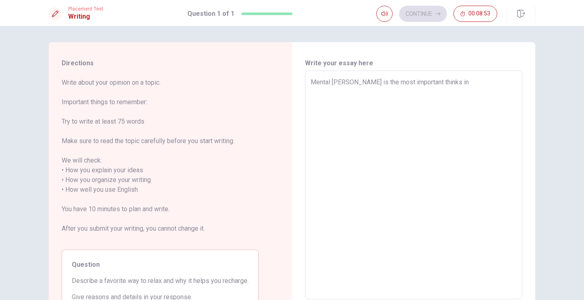
type textarea "x"
type textarea "Mental [PERSON_NAME] is the most important thinks in"
type textarea "x"
type textarea "Mental [PERSON_NAME] is the most important thinks in m"
type textarea "x"
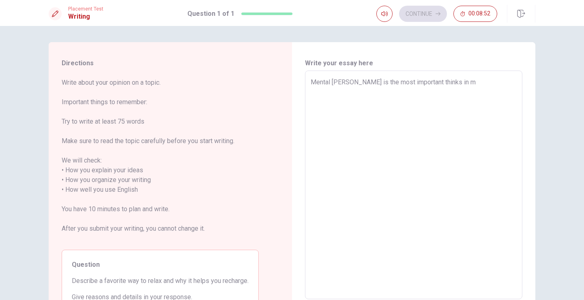
type textarea "Mental [PERSON_NAME] is the most important thinks in [GEOGRAPHIC_DATA]"
type textarea "x"
type textarea "Mental [PERSON_NAME] is the most important thinks in mod"
type textarea "x"
type textarea "Mental [PERSON_NAME] is the most important thinks in mode"
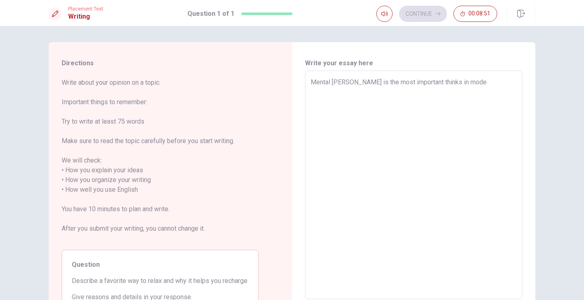
type textarea "x"
type textarea "Mental [PERSON_NAME] is the most important thinks in moder"
type textarea "x"
type textarea "Mental [PERSON_NAME] is the most important thinks in modern"
type textarea "x"
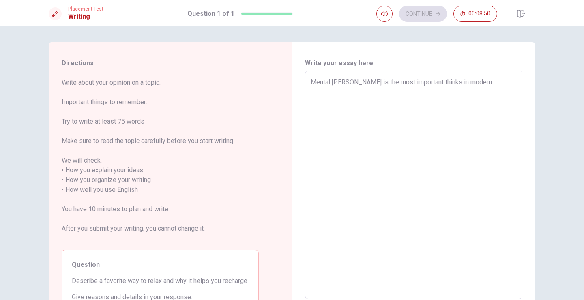
type textarea "Mental [PERSON_NAME] is the most important thinks in modern"
type textarea "x"
type textarea "Mental [PERSON_NAME] is the most important thinks in modern w"
type textarea "x"
type textarea "Mental [PERSON_NAME] is the most important thinks in modern wo"
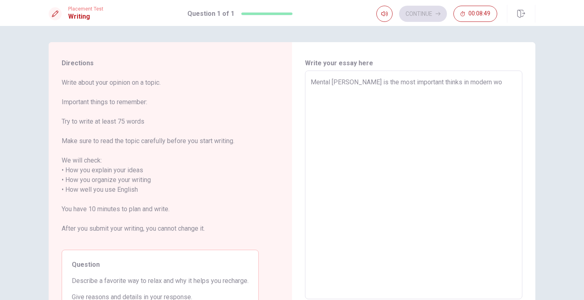
type textarea "x"
type textarea "Mental [PERSON_NAME] is the most important thinks in modern wor"
type textarea "x"
type textarea "Mental [PERSON_NAME] is the most important thinks in modern worl"
type textarea "x"
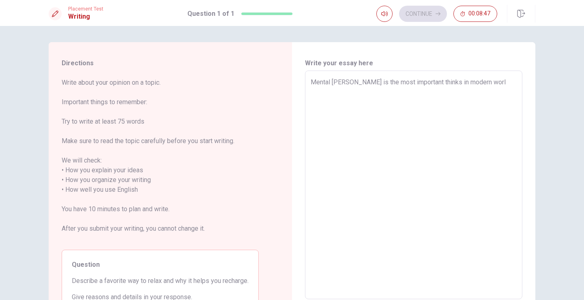
type textarea "Mental [PERSON_NAME] is the most important thinks in modern world"
type textarea "x"
type textarea "Mental [PERSON_NAME] is the most important thinks in modern world>"
type textarea "x"
type textarea "Mental [PERSON_NAME] is the most important thinks in modern world"
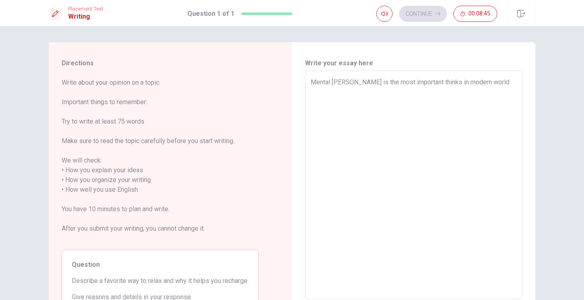
type textarea "x"
type textarea "Mental [PERSON_NAME] is the most important thinks in modern world."
type textarea "x"
type textarea "Mental [PERSON_NAME] is the most important thinks in modern world."
type textarea "x"
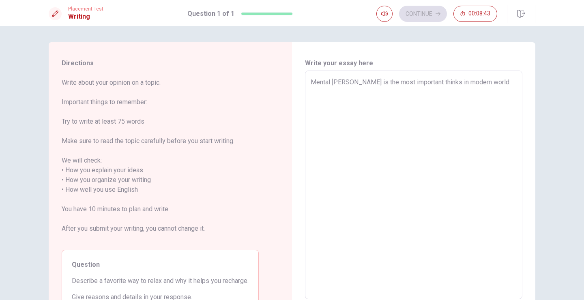
type textarea "Mental [PERSON_NAME] is the most important thinks in modern world. N"
type textarea "x"
type textarea "Mental [PERSON_NAME] is the most important thinks in modern world. Na"
type textarea "x"
type textarea "Mental [PERSON_NAME] is the most important thinks in modern world. N"
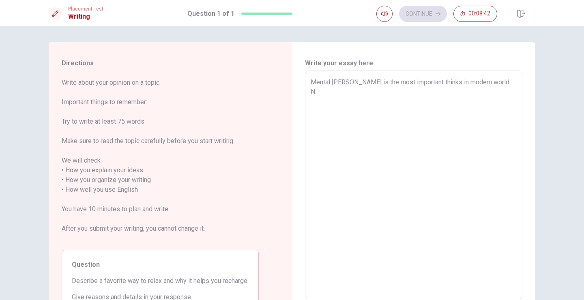
type textarea "x"
type textarea "Mental [PERSON_NAME] is the most important thinks in modern world. No"
type textarea "x"
type textarea "Mental [PERSON_NAME] is the most important thinks in modern world. Now"
type textarea "x"
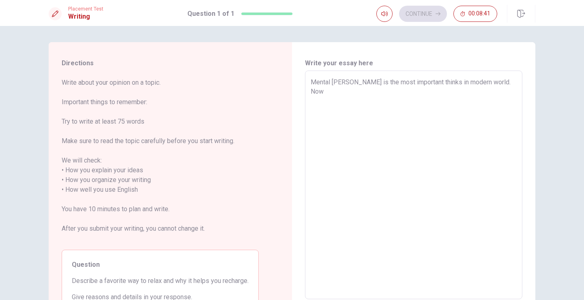
type textarea "Mental [PERSON_NAME] is the most important thinks in modern world. Now"
type textarea "x"
type textarea "Mental [PERSON_NAME] is the most important thinks in modern world. Now w"
type textarea "x"
type textarea "Mental [PERSON_NAME] is the most important thinks in modern world. Now we"
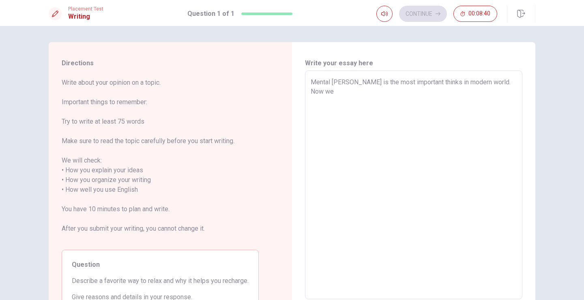
type textarea "x"
type textarea "Mental [PERSON_NAME] is the most important thinks in modern world. Now we"
type textarea "x"
type textarea "Mental [PERSON_NAME] is the most important thinks in modern world. Now we h"
type textarea "x"
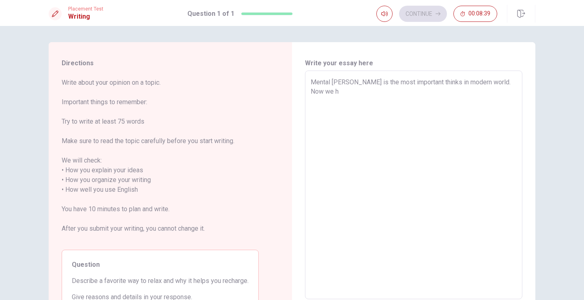
type textarea "Mental [PERSON_NAME] is the most important thinks in modern world. Now we ha"
type textarea "x"
type textarea "Mental [PERSON_NAME] is the most important thinks in modern world. Now we hav"
type textarea "x"
type textarea "Mental [PERSON_NAME] is the most important thinks in modern world. Now we have"
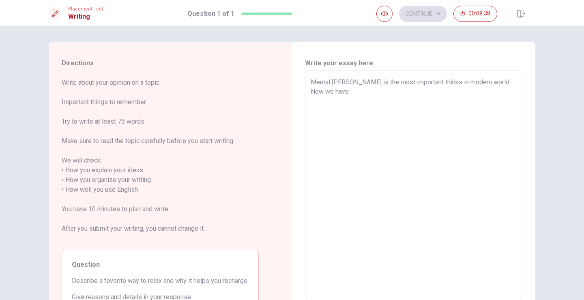
type textarea "x"
type textarea "Mental [PERSON_NAME] is the most important thinks in modern world. Now we have"
type textarea "x"
type textarea "Mental [PERSON_NAME] is the most important thinks in modern world. Now we have a"
type textarea "x"
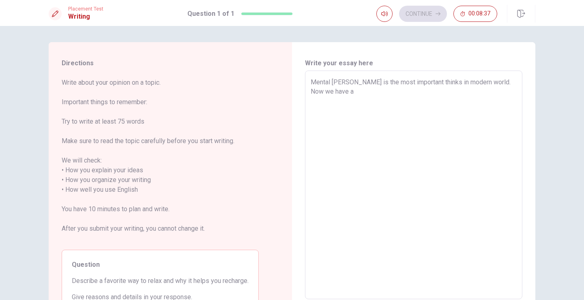
type textarea "Mental [PERSON_NAME] is the most important thinks in modern world. Now we have a"
type textarea "x"
type textarea "Mental [PERSON_NAME] is the most important thinks in modern world. Now we have …"
type textarea "x"
type textarea "Mental [PERSON_NAME] is the most important thinks in modern world. Now we have …"
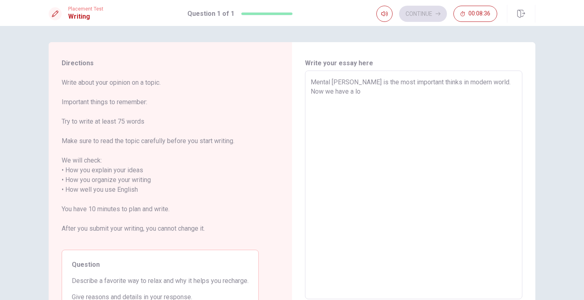
type textarea "x"
type textarea "Mental [PERSON_NAME] is the most important thinks in modern world. Now we have …"
type textarea "x"
type textarea "Mental [PERSON_NAME] is the most important thinks in modern world. Now we have …"
type textarea "x"
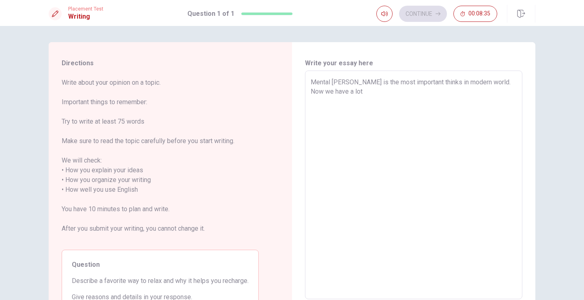
type textarea "Mental [PERSON_NAME] is the most important thinks in modern world. Now we have …"
type textarea "x"
type textarea "Mental [PERSON_NAME] is the most important thinks in modern world. Now we have …"
type textarea "x"
type textarea "Mental [PERSON_NAME] is the most important thinks in modern world. Now we have …"
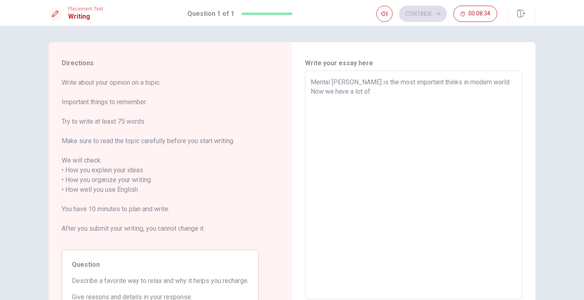
type textarea "x"
type textarea "Mental [PERSON_NAME] is the most important thinks in modern world. Now we have …"
type textarea "x"
type textarea "Mental [PERSON_NAME] is the most important thinks in modern world. Now we have …"
type textarea "x"
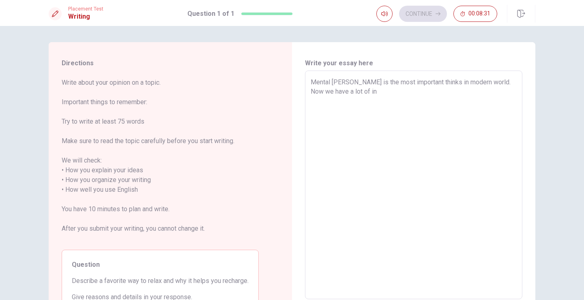
type textarea "Mental [PERSON_NAME] is the most important thinks in modern world. Now we have …"
type textarea "x"
type textarea "Mental [PERSON_NAME] is the most important thinks in modern world. Now we have …"
type textarea "x"
type textarea "Mental [PERSON_NAME] is the most important thinks in modern world. Now we have …"
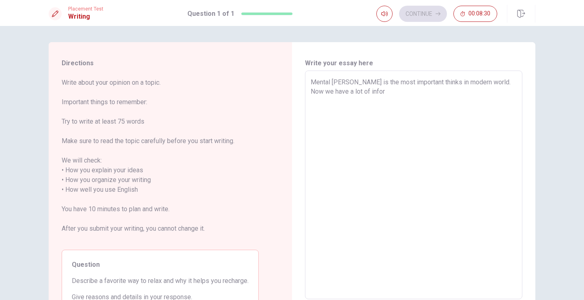
type textarea "x"
type textarea "Mental [PERSON_NAME] is the most important thinks in modern world. Now we have …"
type textarea "x"
type textarea "Mental [PERSON_NAME] is the most important thinks in modern world. Now we have …"
type textarea "x"
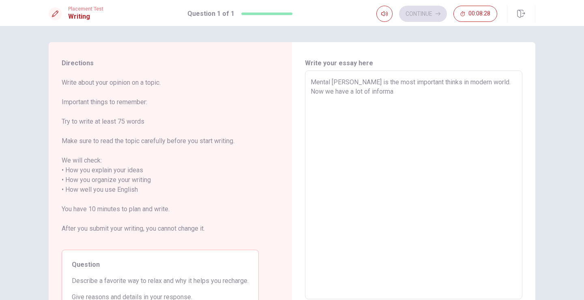
type textarea "Mental [PERSON_NAME] is the most important thinks in modern world. Now we have …"
type textarea "x"
type textarea "Mental [PERSON_NAME] is the most important thinks in modern world. Now we have …"
type textarea "x"
type textarea "Mental [PERSON_NAME] is the most important thinks in modern world. Now we have …"
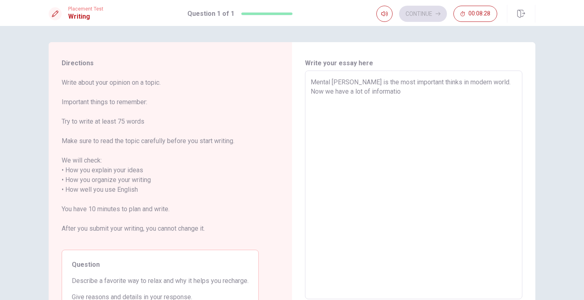
type textarea "x"
type textarea "Mental [PERSON_NAME] is the most important thinks in modern world. Now we have …"
type textarea "x"
type textarea "Mental [PERSON_NAME] is the most important thinks in modern world. Now we have …"
type textarea "x"
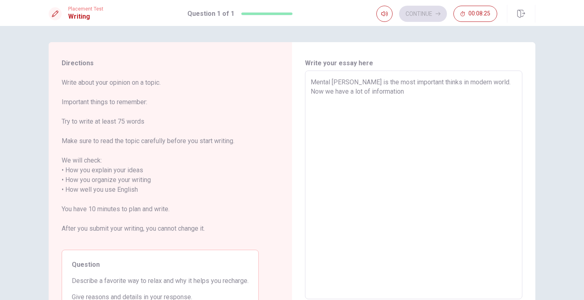
type textarea "Mental [PERSON_NAME] is the most important thinks in modern world. Now we have …"
type textarea "x"
type textarea "Mental [PERSON_NAME] is the most important thinks in modern world. Now we have …"
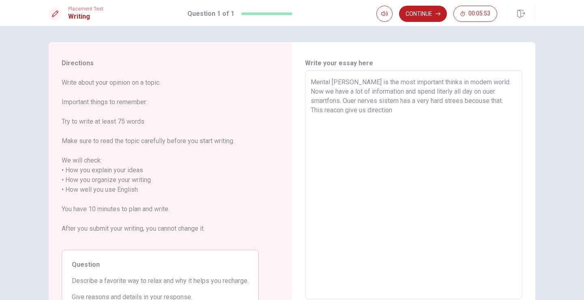
click at [499, 103] on textarea "Mental [PERSON_NAME] is the most important thinks in modern world. Now we have …" at bounding box center [414, 186] width 206 height 216
click at [456, 112] on textarea "Mental [PERSON_NAME] is the most important thinks in modern world. Now we have …" at bounding box center [414, 186] width 206 height 216
click at [339, 82] on textarea "Mental [PERSON_NAME] is the most important thinks in modern world. Now we have …" at bounding box center [414, 186] width 206 height 216
click at [347, 82] on textarea "Mental healf is the most important thinks in modern world. Now we have a lot of…" at bounding box center [414, 186] width 206 height 216
click at [468, 111] on textarea "Mental healh is the most important thinks in modern world. Now we have a lot of…" at bounding box center [414, 186] width 206 height 216
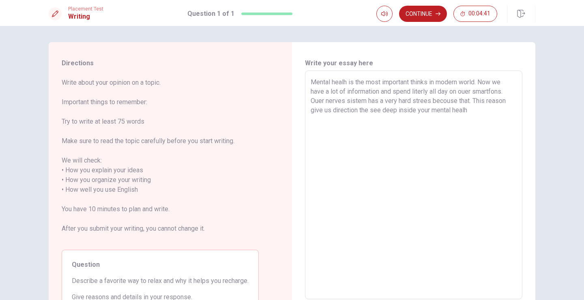
click at [428, 112] on textarea "Mental healh is the most important thinks in modern world. Now we have a lot of…" at bounding box center [414, 186] width 206 height 216
click at [363, 123] on textarea "Mental healh is the most important thinks in modern world. Now we have a lot of…" at bounding box center [414, 186] width 206 height 216
click at [436, 119] on textarea "Mental healh is the most important thinks in modern world. Now we have a lot of…" at bounding box center [414, 186] width 206 height 216
click at [483, 123] on textarea "Mental healh is the most important thinks in modern world. Now we have a lot of…" at bounding box center [414, 186] width 206 height 216
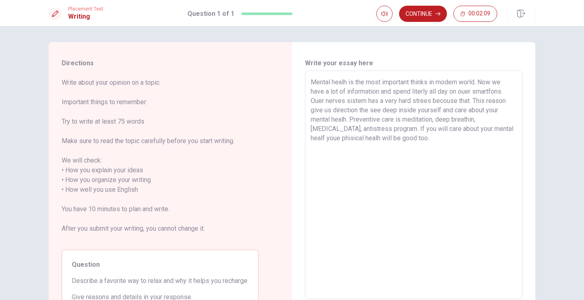
click at [481, 82] on textarea "Mental healh is the most important thinks in modern world. Now we have a lot of…" at bounding box center [414, 186] width 206 height 216
click at [454, 91] on textarea "Mental healh is the most important thinks in modern world. Now we have a lot of…" at bounding box center [414, 186] width 206 height 216
click at [502, 92] on textarea "Mental healh is the most important thinks in modern world. Now we have a lot of…" at bounding box center [414, 186] width 206 height 216
click at [341, 102] on textarea "Mental healh is the most important thinks in modern world. Now we have a lot of…" at bounding box center [414, 186] width 206 height 216
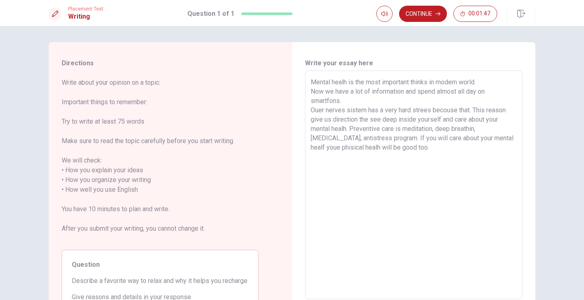
click at [328, 110] on textarea "Mental healh is the most important thinks in modern world. Now we have a lot of…" at bounding box center [414, 186] width 206 height 216
click at [443, 110] on textarea "Mental healh is the most important thinks in modern world. Now we have a lot of…" at bounding box center [414, 186] width 206 height 216
click at [436, 109] on textarea "Mental healh is the most important thinks in modern world. Now we have a lot of…" at bounding box center [414, 186] width 206 height 216
click at [466, 109] on textarea "Mental healh is the most important thinks in modern world. Now we have a lot of…" at bounding box center [414, 186] width 206 height 216
click at [367, 119] on textarea "Mental healh is the most important thinks in modern world. Now we have a lot of…" at bounding box center [414, 186] width 206 height 216
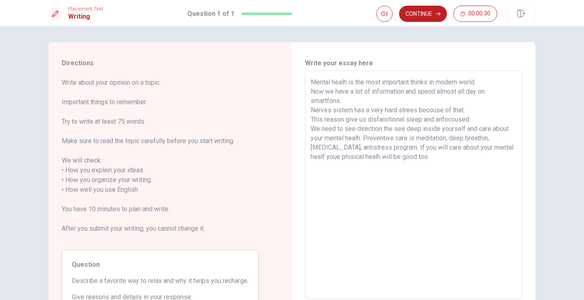
click at [405, 130] on textarea "Mental healh is the most important thinks in modern world. Now we have a lot of…" at bounding box center [414, 186] width 206 height 216
click at [335, 147] on textarea "Mental healh is the most important thinks in modern world. Now we have a lot of…" at bounding box center [414, 186] width 206 height 216
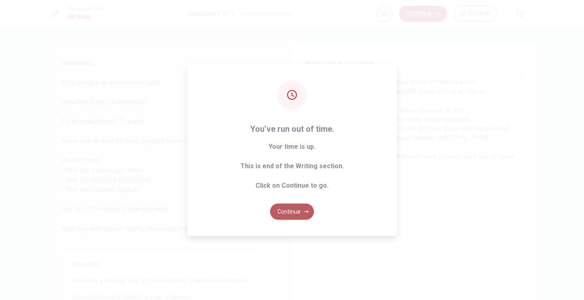
click at [302, 208] on button "Continue" at bounding box center [292, 212] width 44 height 16
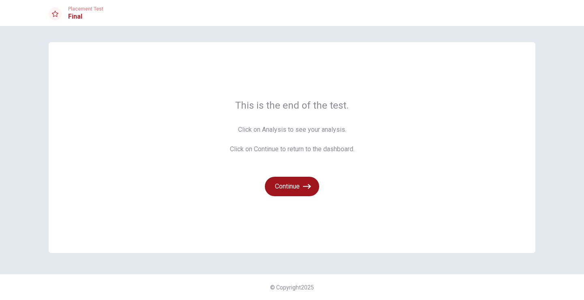
click at [287, 190] on button "Continue" at bounding box center [292, 186] width 54 height 19
